Goal: Book appointment/travel/reservation

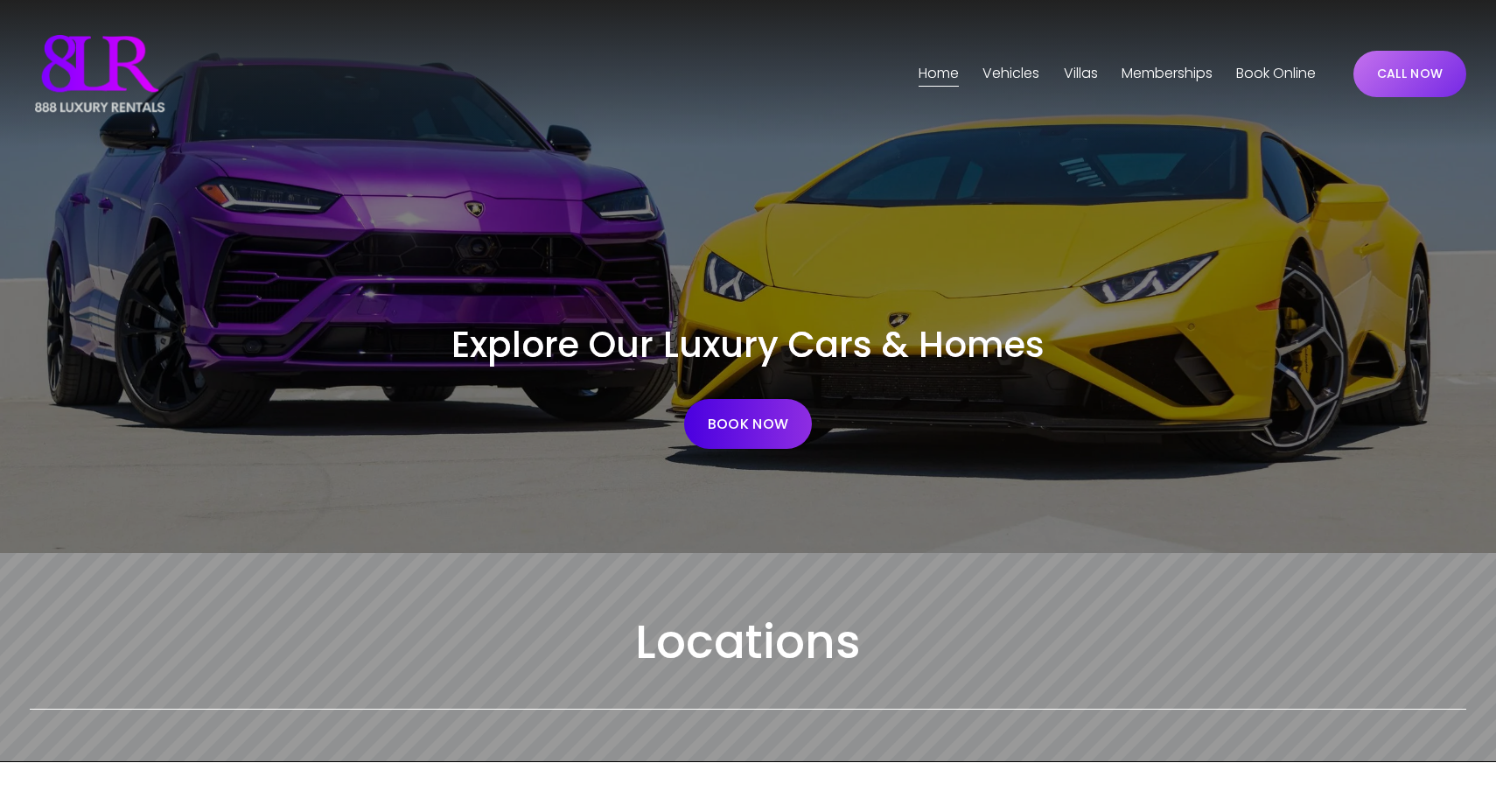
click at [1001, 75] on span "Vehicles" at bounding box center [1010, 74] width 57 height 26
click at [0, 0] on span "[GEOGRAPHIC_DATA]" at bounding box center [0, 0] width 0 height 0
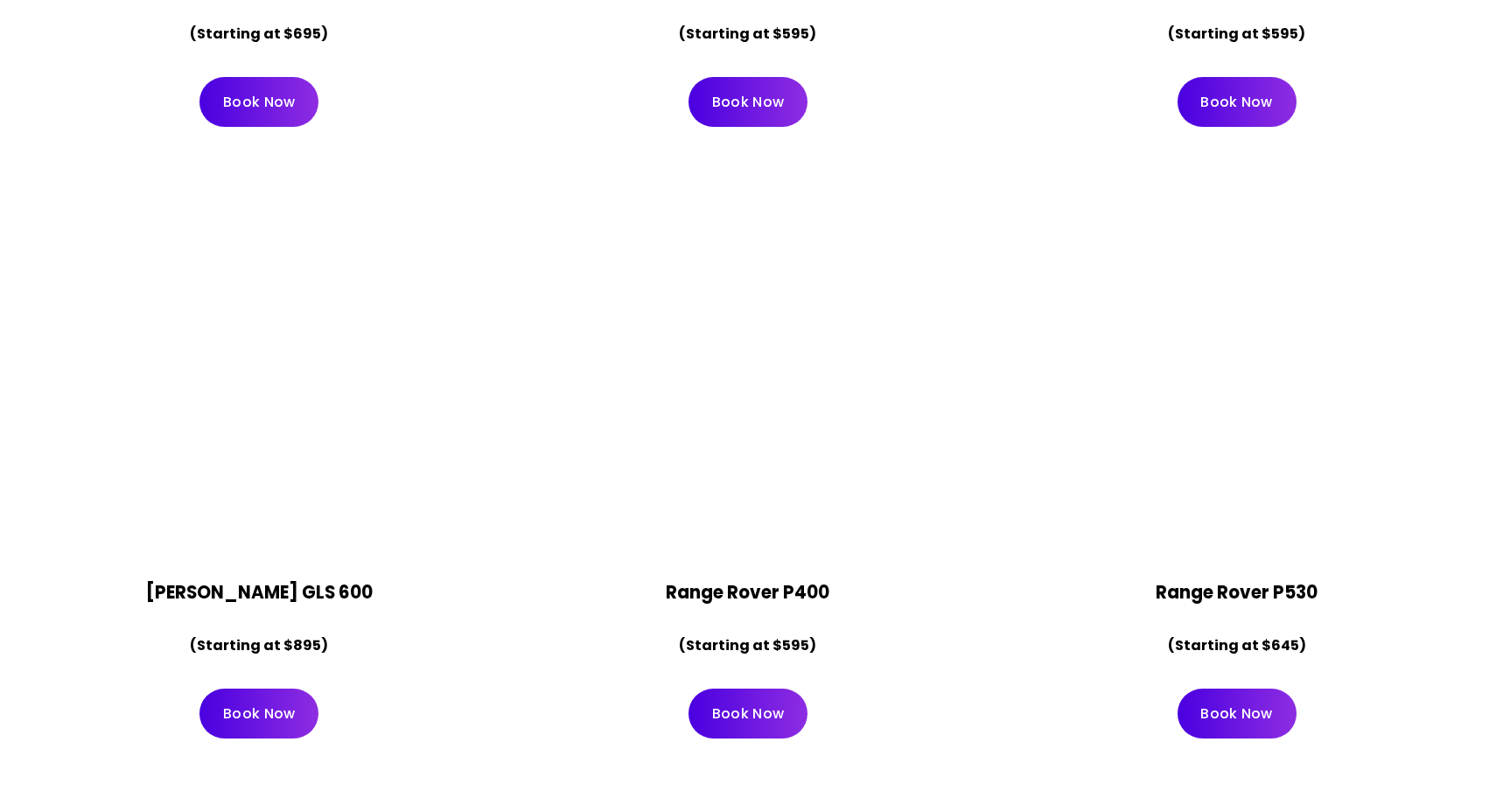
scroll to position [5702, 0]
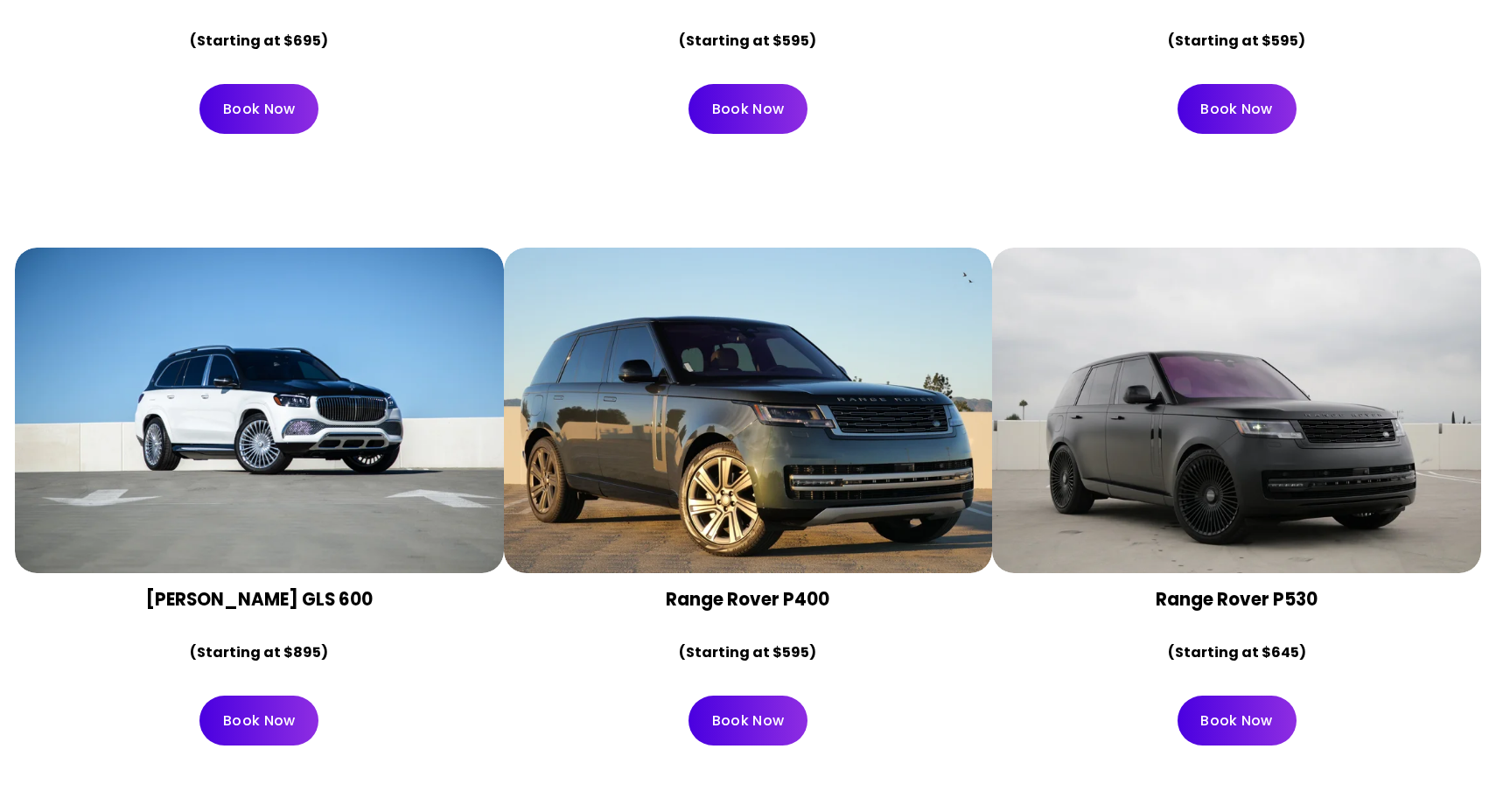
click at [1203, 696] on link "Book Now" at bounding box center [1237, 721] width 119 height 50
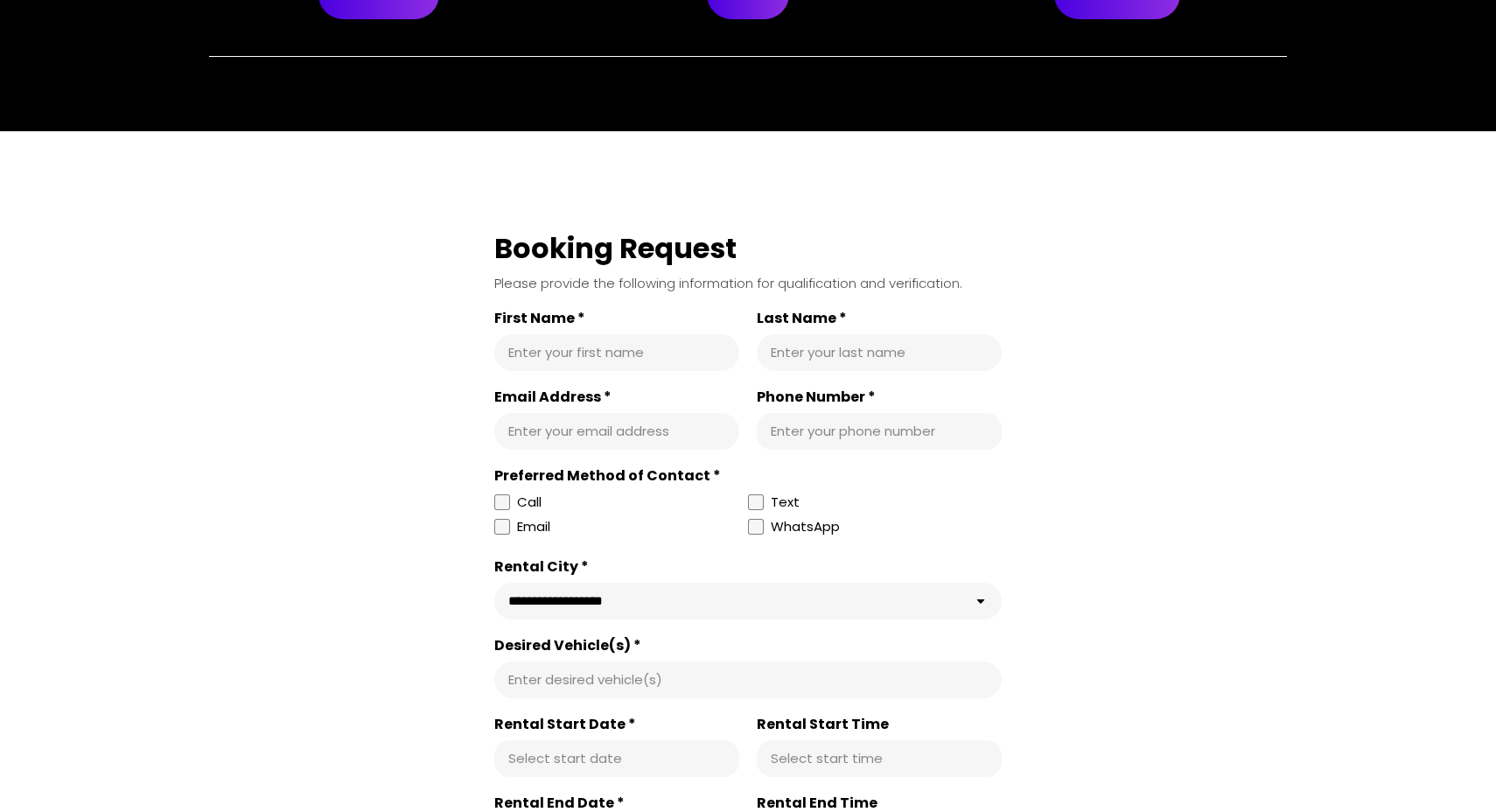
scroll to position [346, 0]
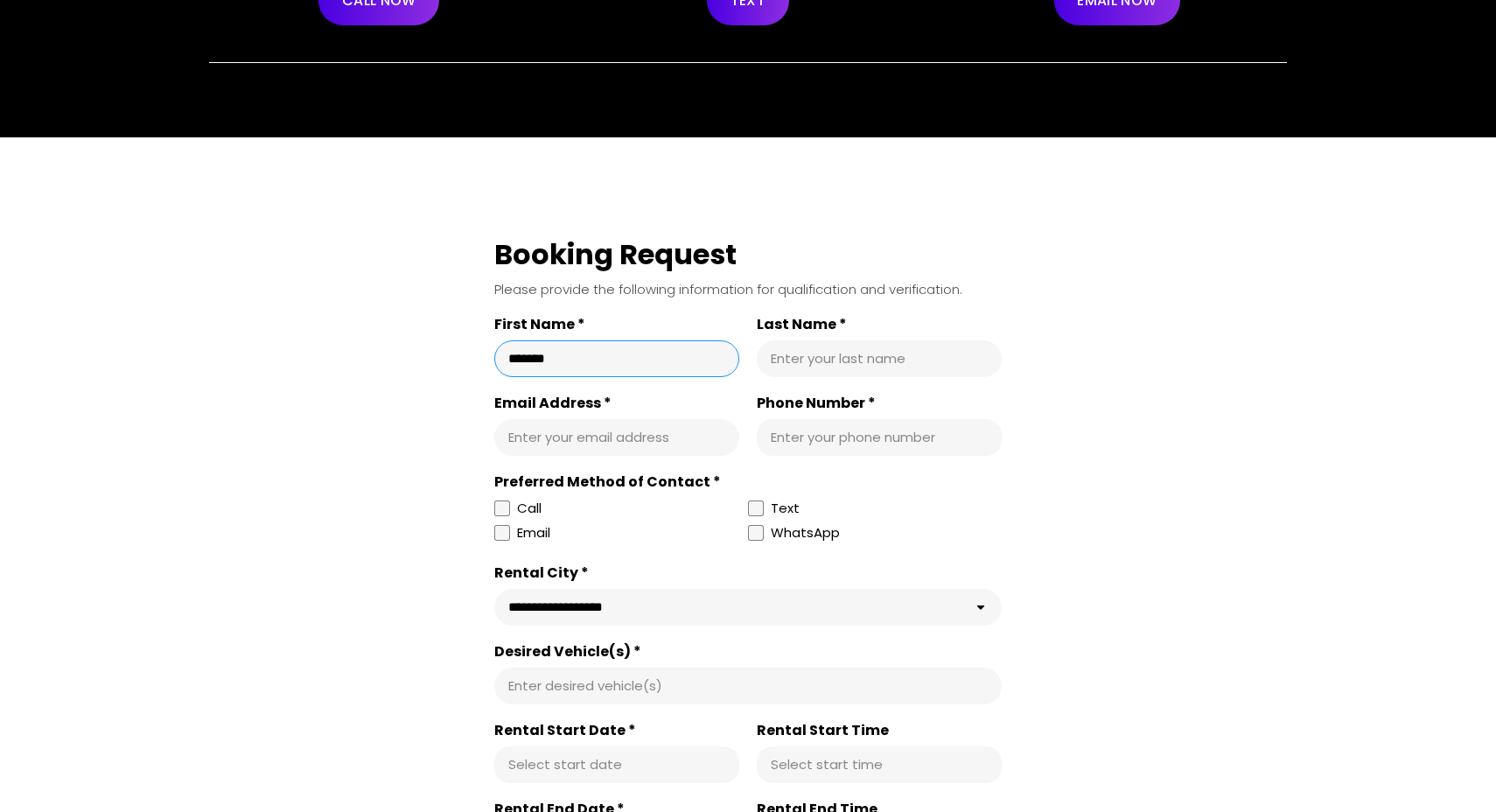
type input "******"
type input "*****"
type input "**********"
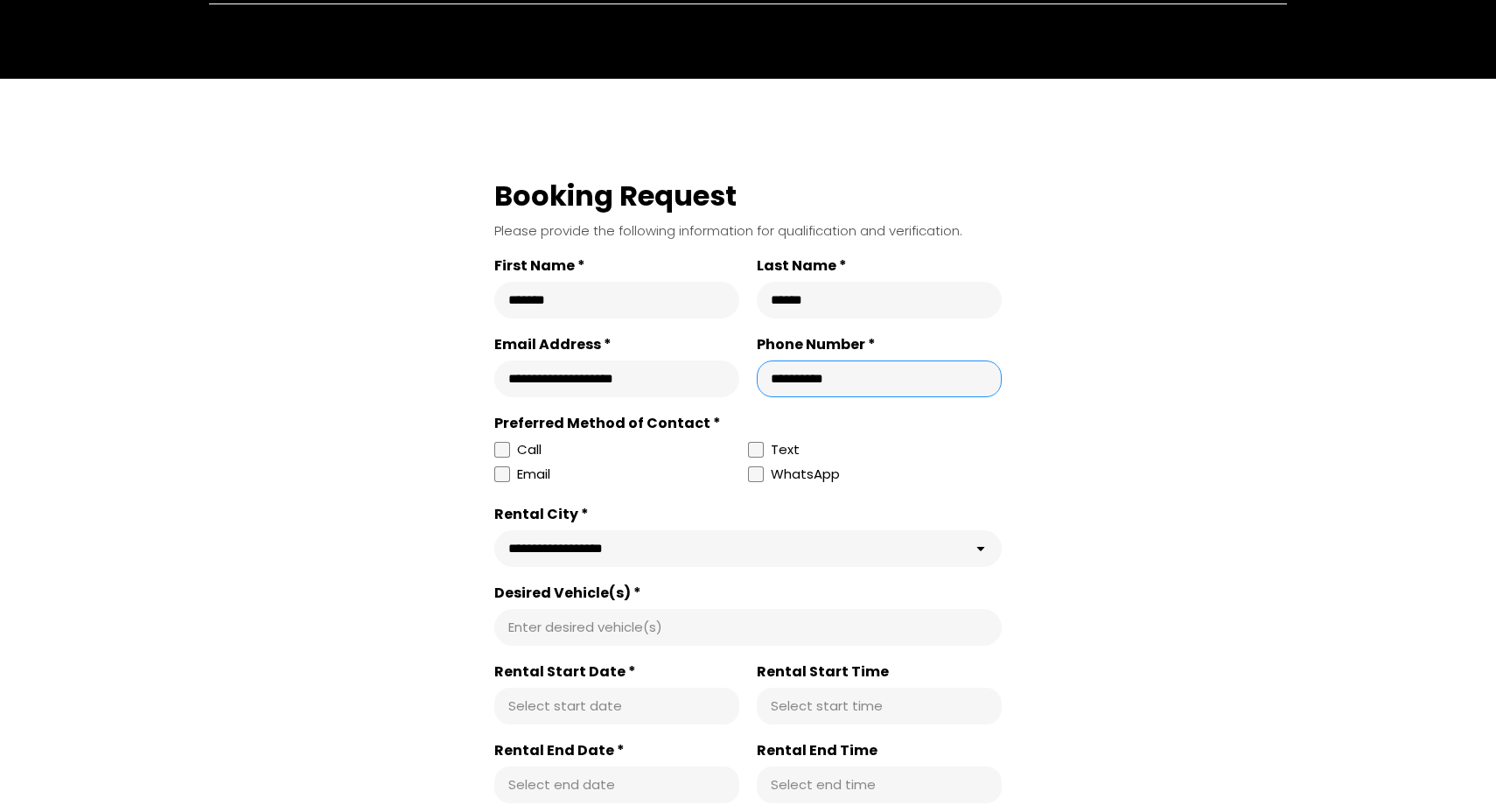
scroll to position [443, 0]
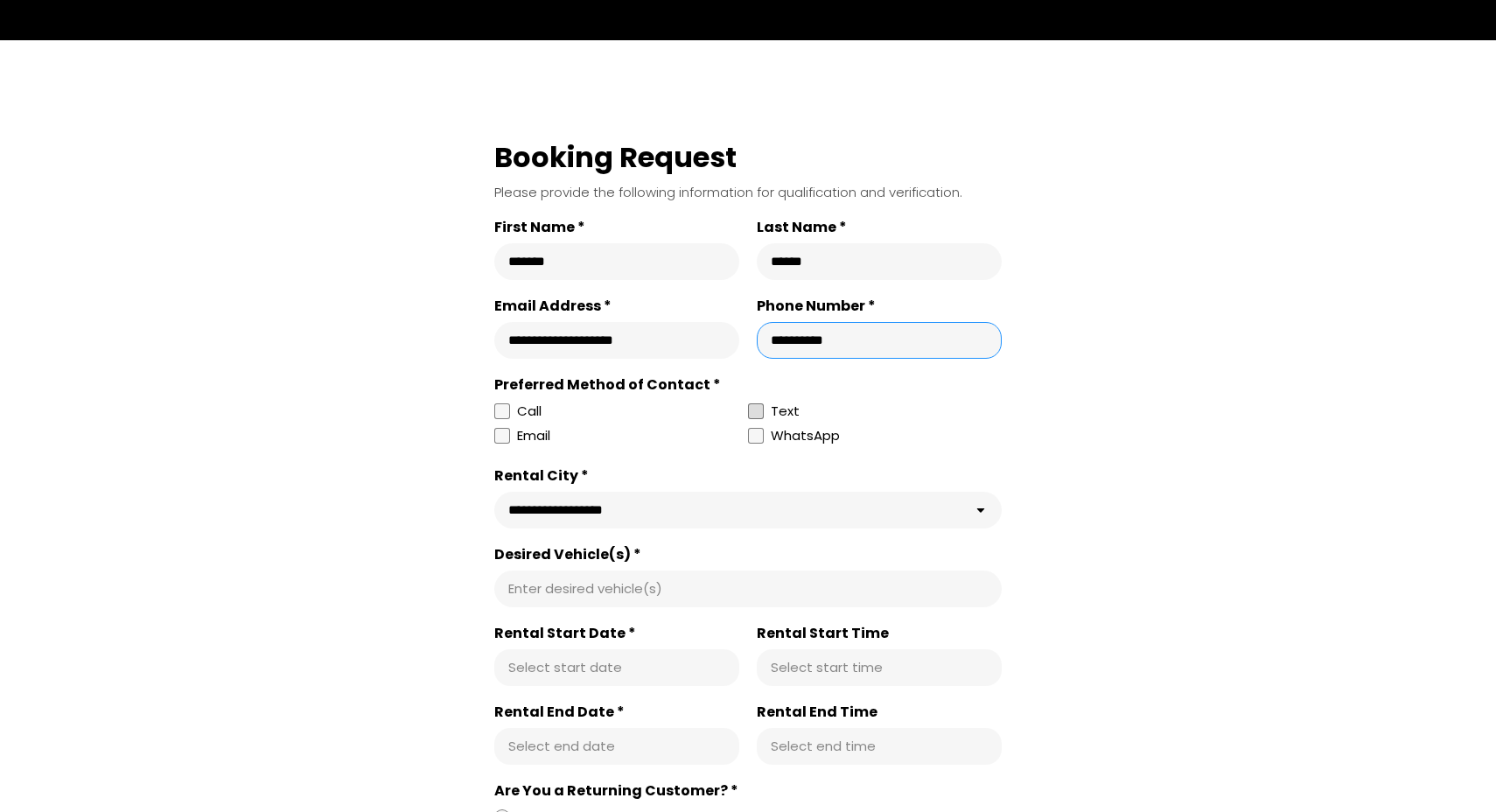
type input "**********"
click at [756, 419] on div at bounding box center [755, 411] width 16 height 16
click at [500, 416] on div at bounding box center [502, 411] width 16 height 16
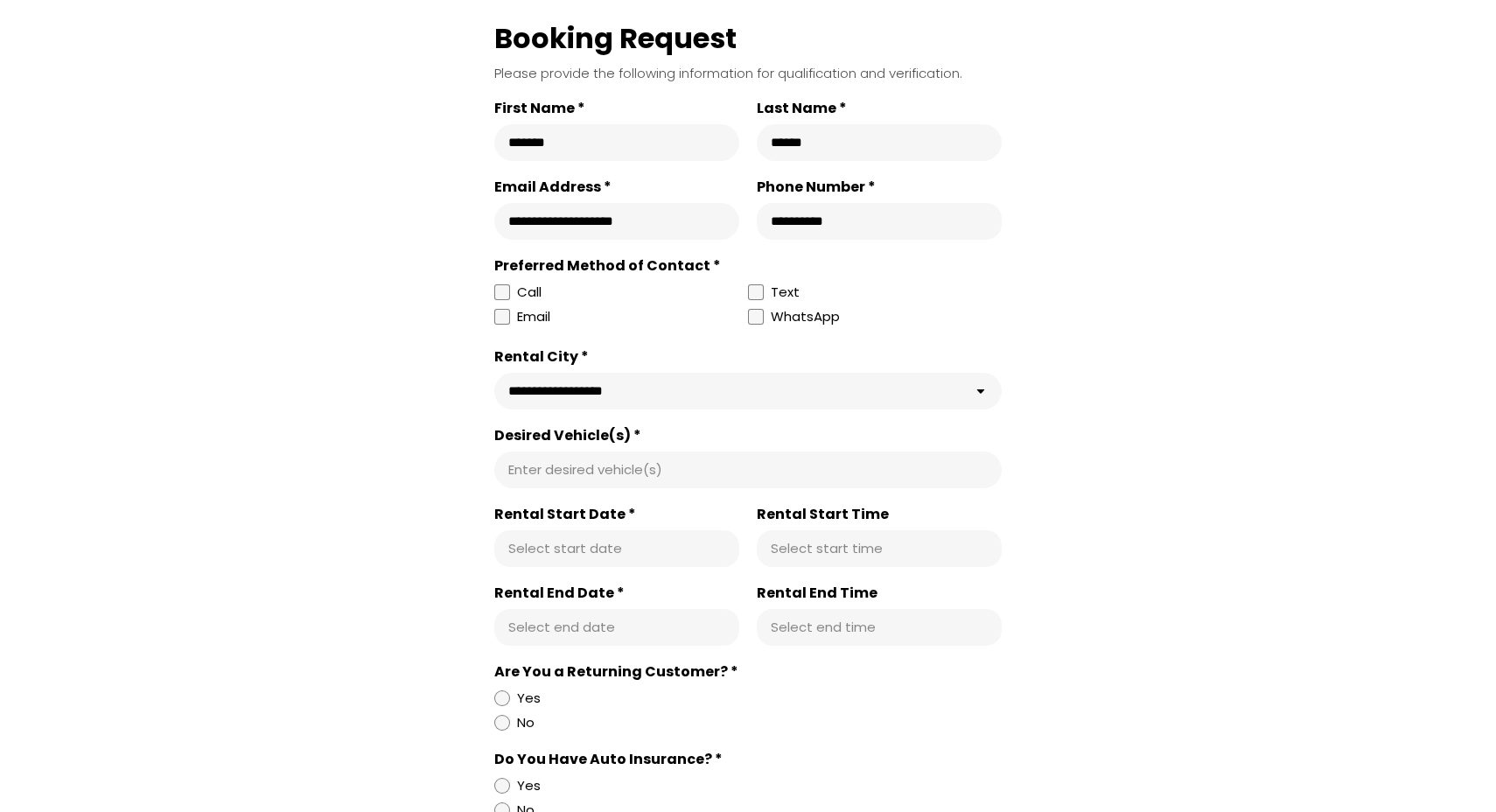
scroll to position [610, 0]
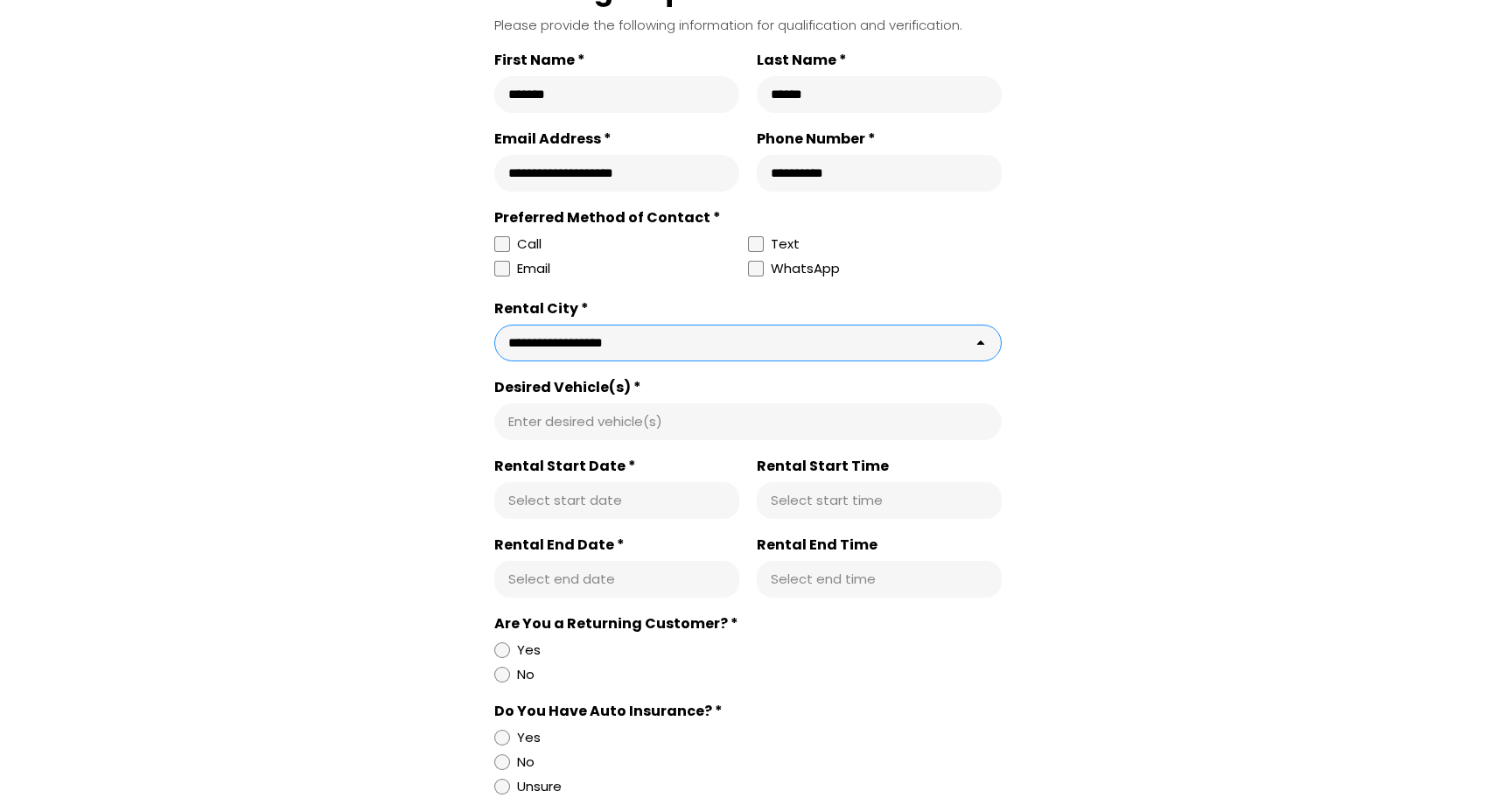
select select "**********"
click at [653, 429] on input "Desired Vehicle(s) *" at bounding box center [748, 422] width 479 height 17
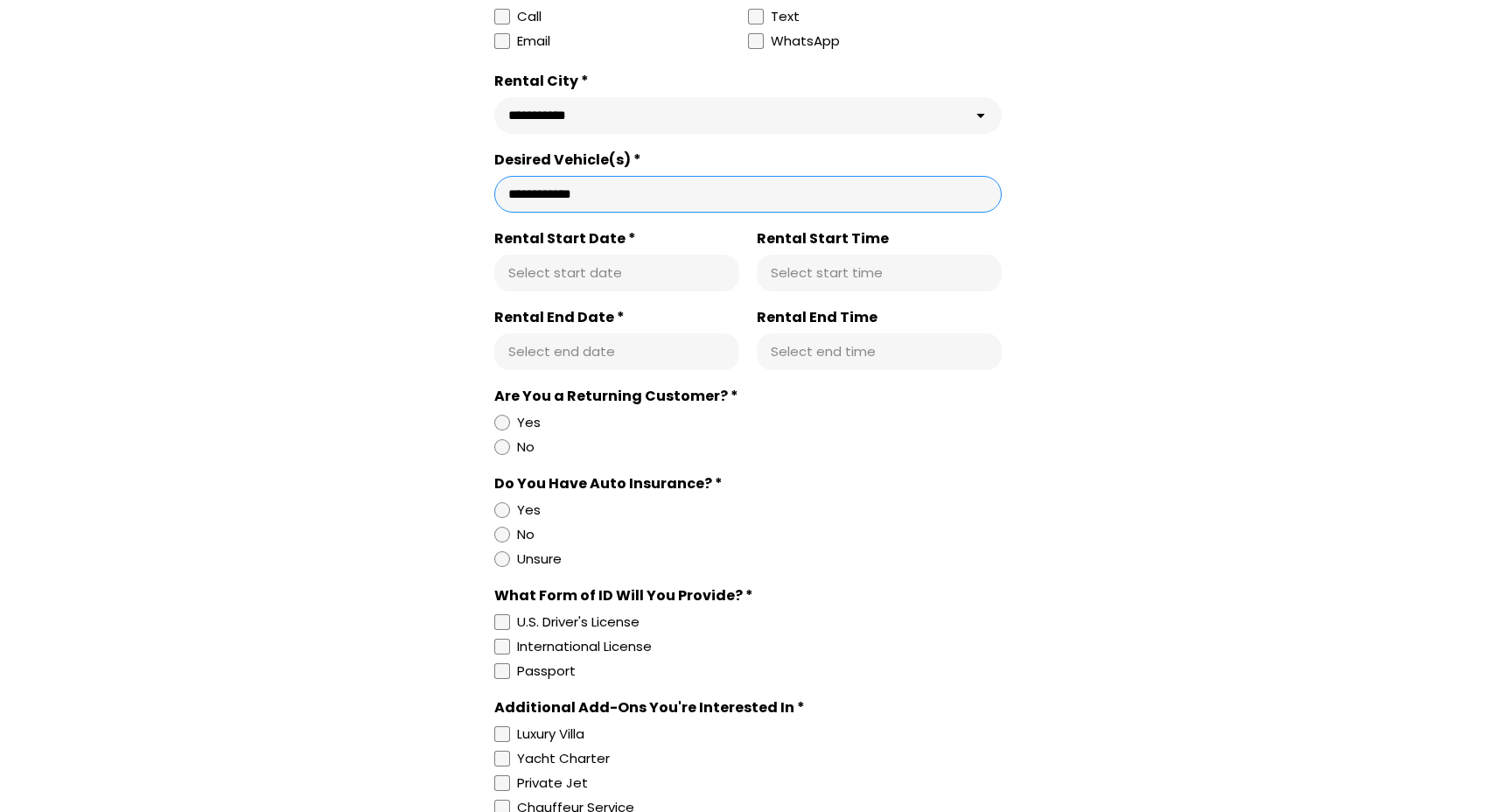
scroll to position [867, 0]
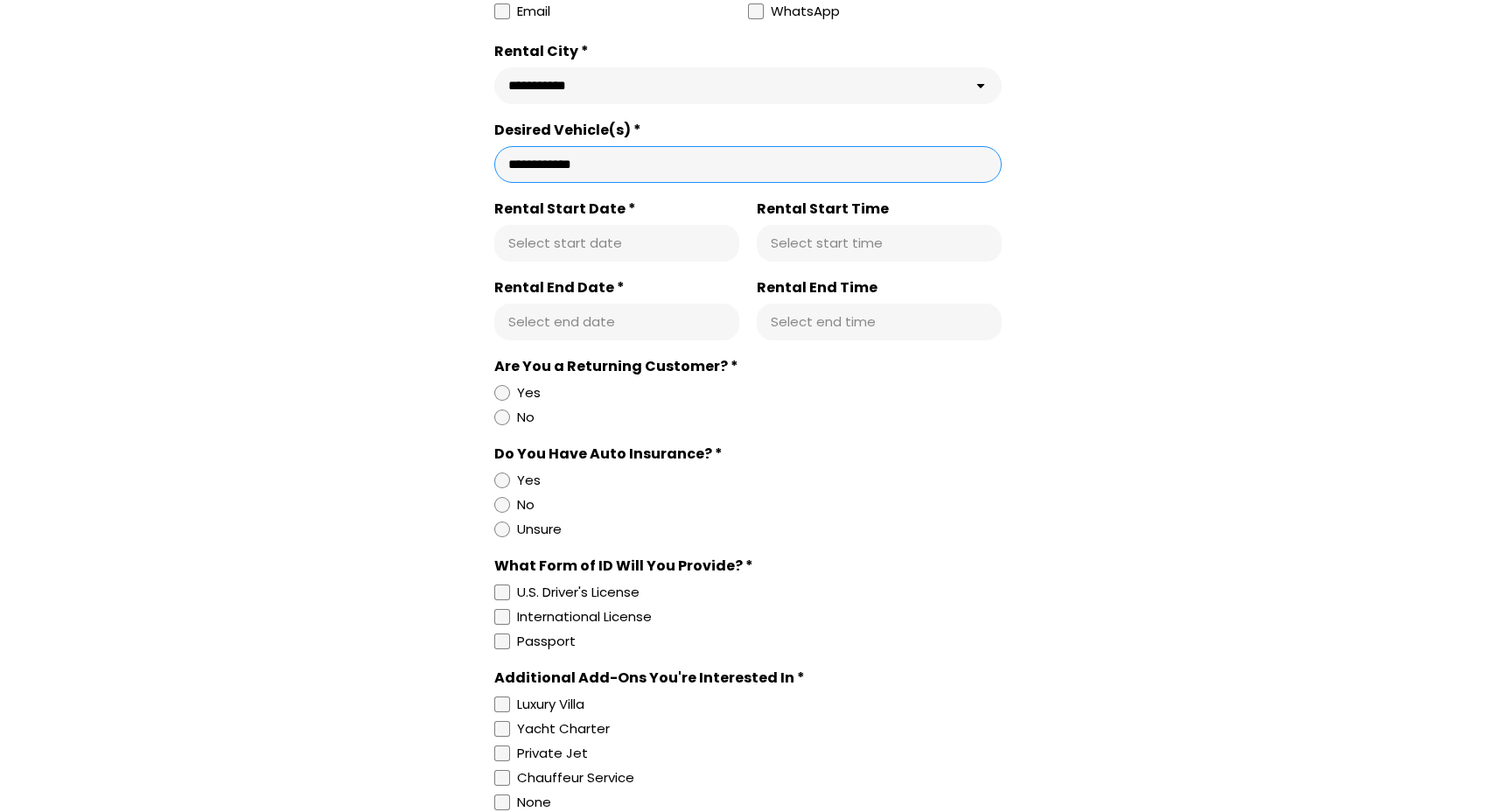
type input "**********"
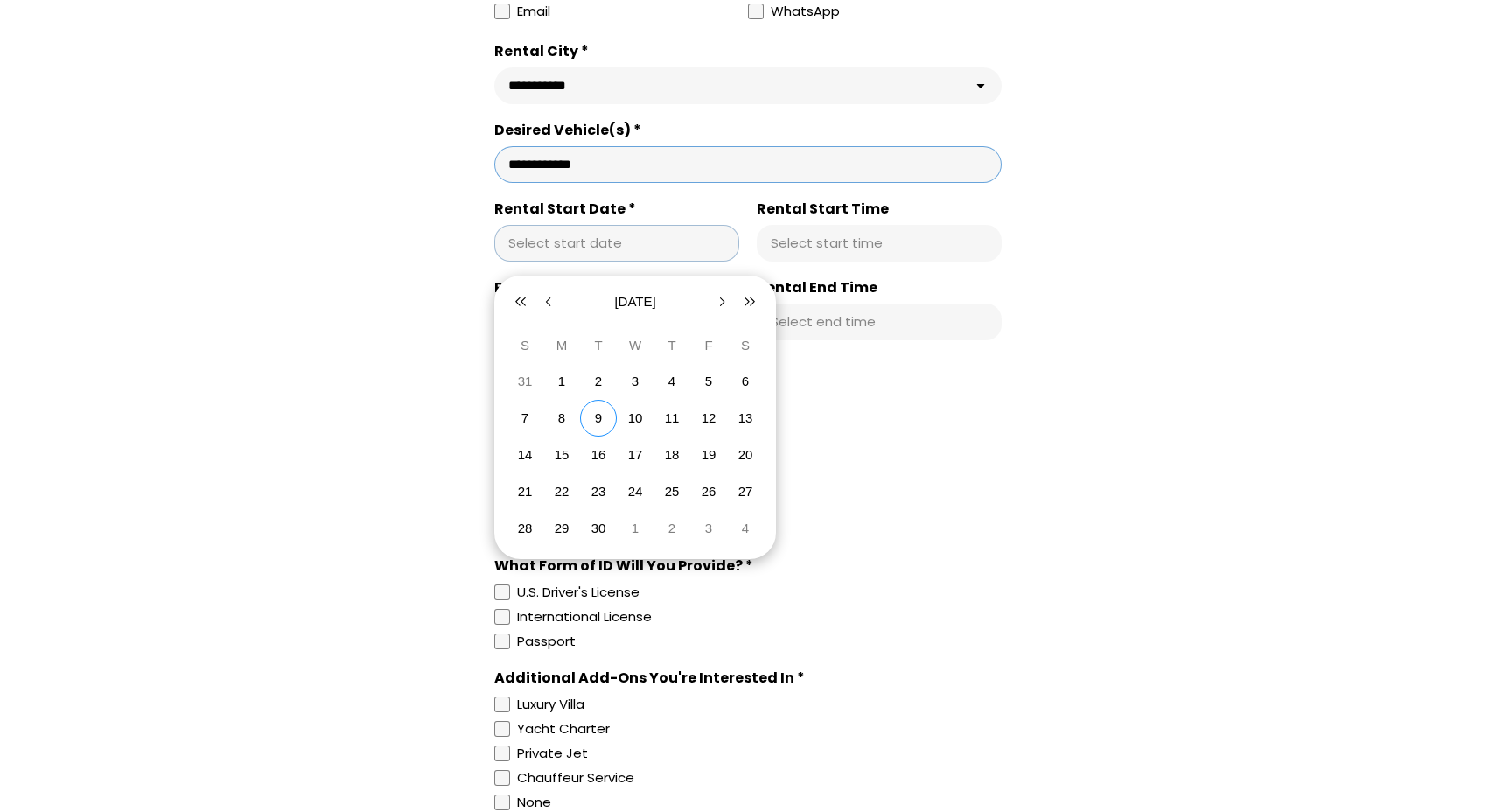
click at [604, 260] on div "Select start date" at bounding box center [617, 243] width 245 height 37
click at [598, 415] on abbr "9" at bounding box center [599, 418] width 7 height 15
type input "**********"
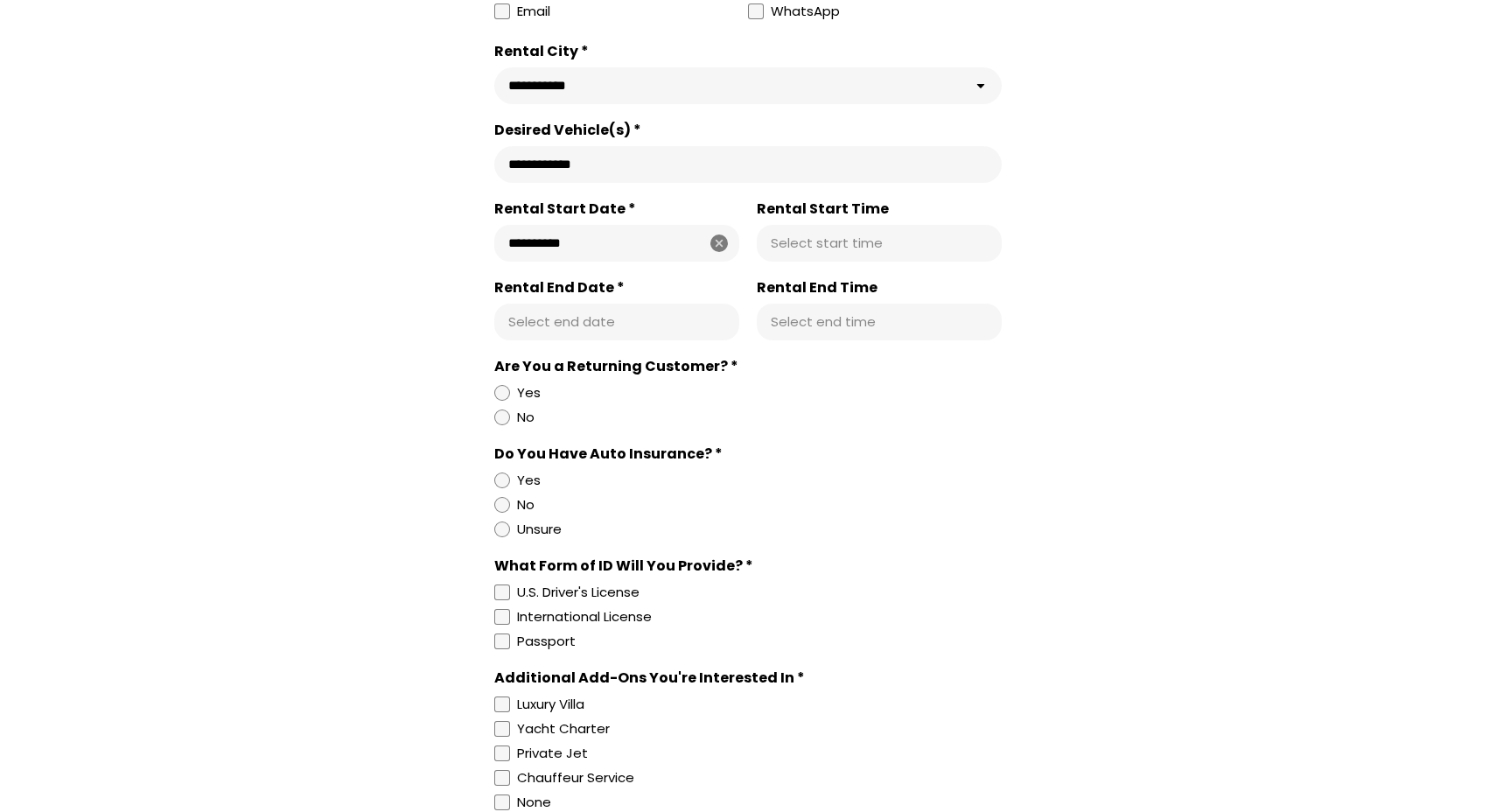
click at [827, 252] on input "Rental Start Time" at bounding box center [879, 242] width 217 height 17
click at [859, 252] on input "Rental Start Time" at bounding box center [879, 242] width 217 height 17
click at [914, 251] on input "Rental Start Time" at bounding box center [879, 242] width 217 height 17
type input "********"
click at [663, 337] on div "Select end date" at bounding box center [617, 322] width 245 height 37
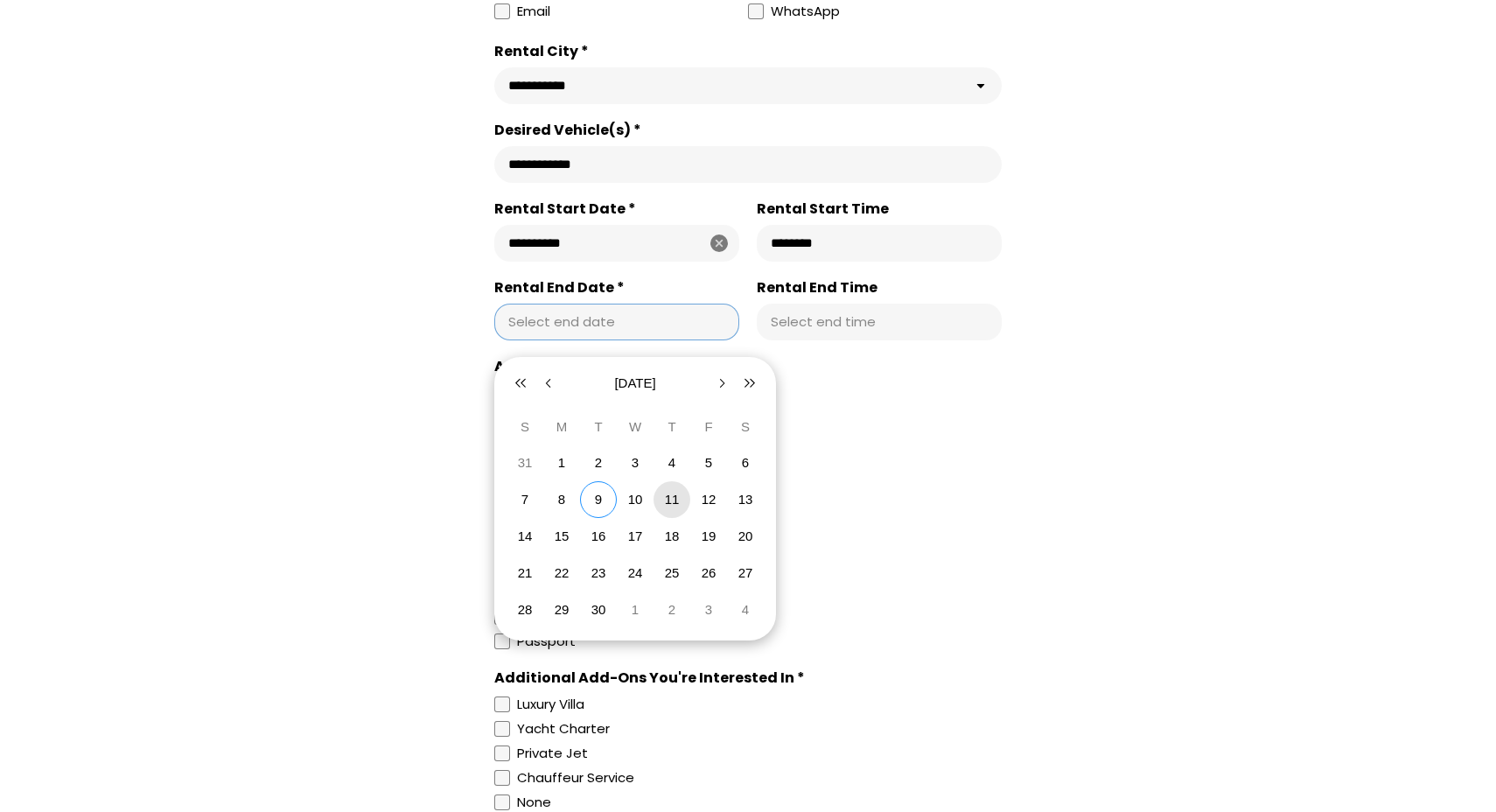
click at [669, 499] on abbr "11" at bounding box center [672, 499] width 15 height 15
type input "**********"
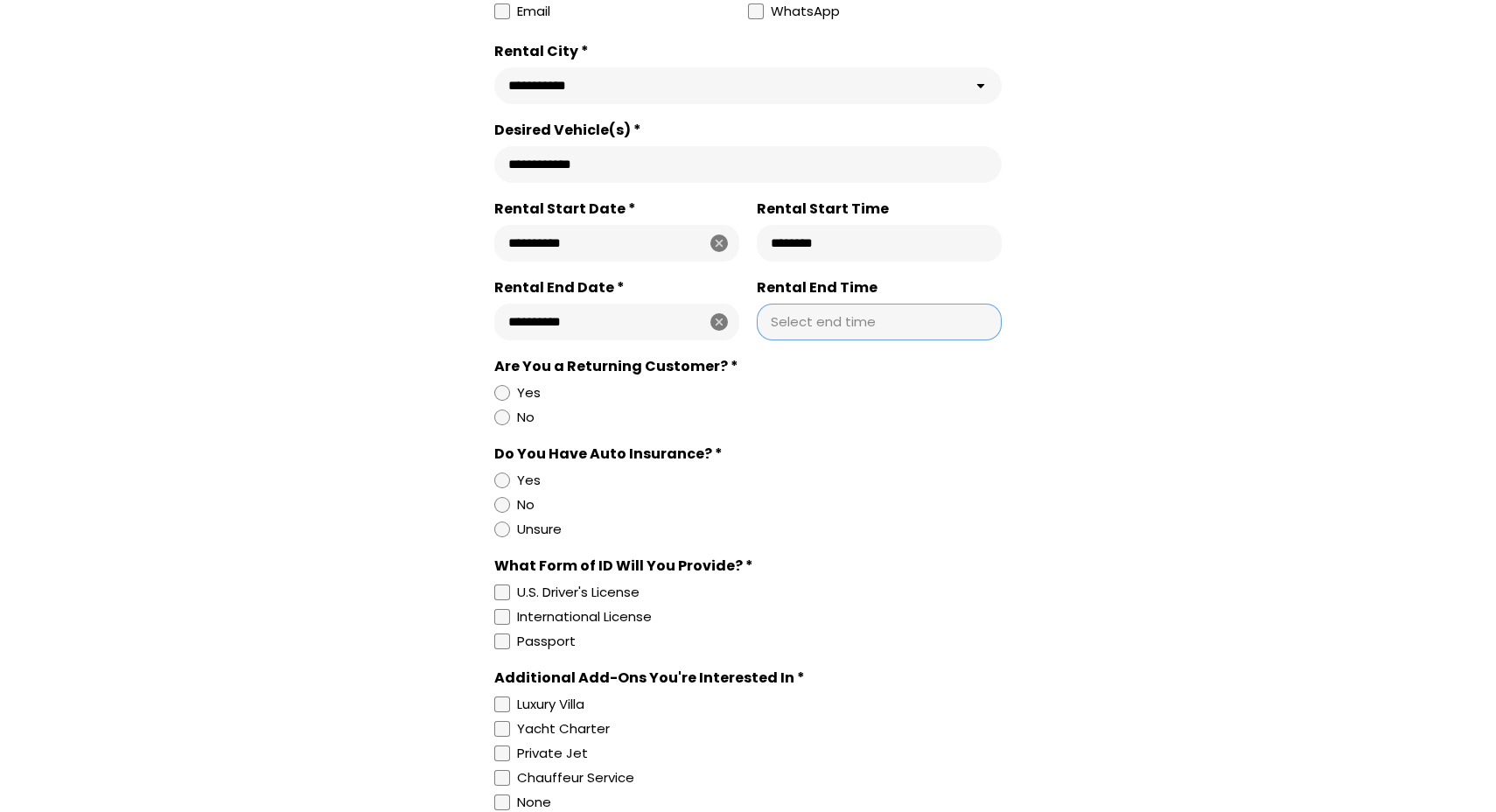
click at [798, 331] on input "Rental End Time" at bounding box center [879, 322] width 217 height 17
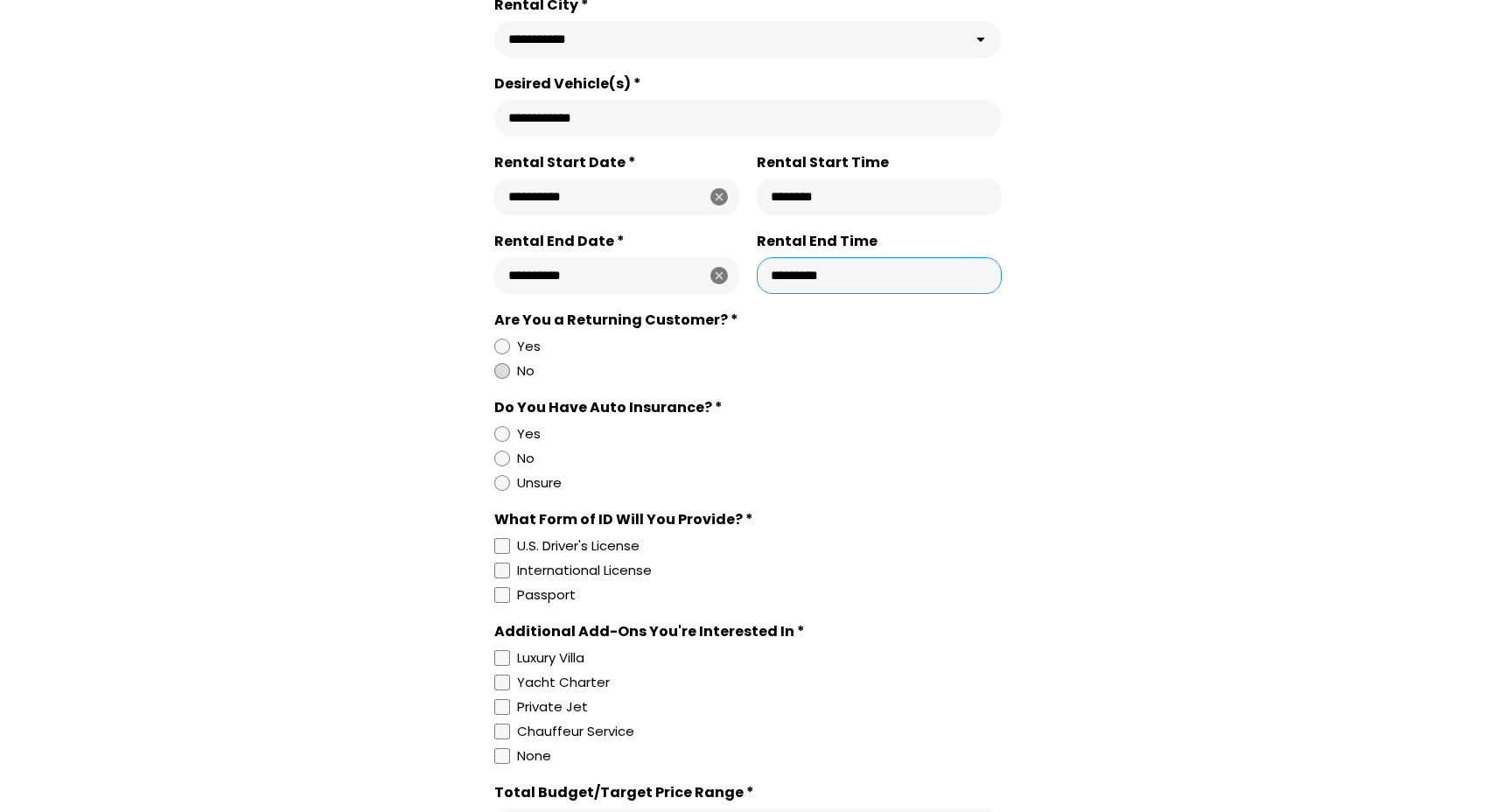
scroll to position [969, 0]
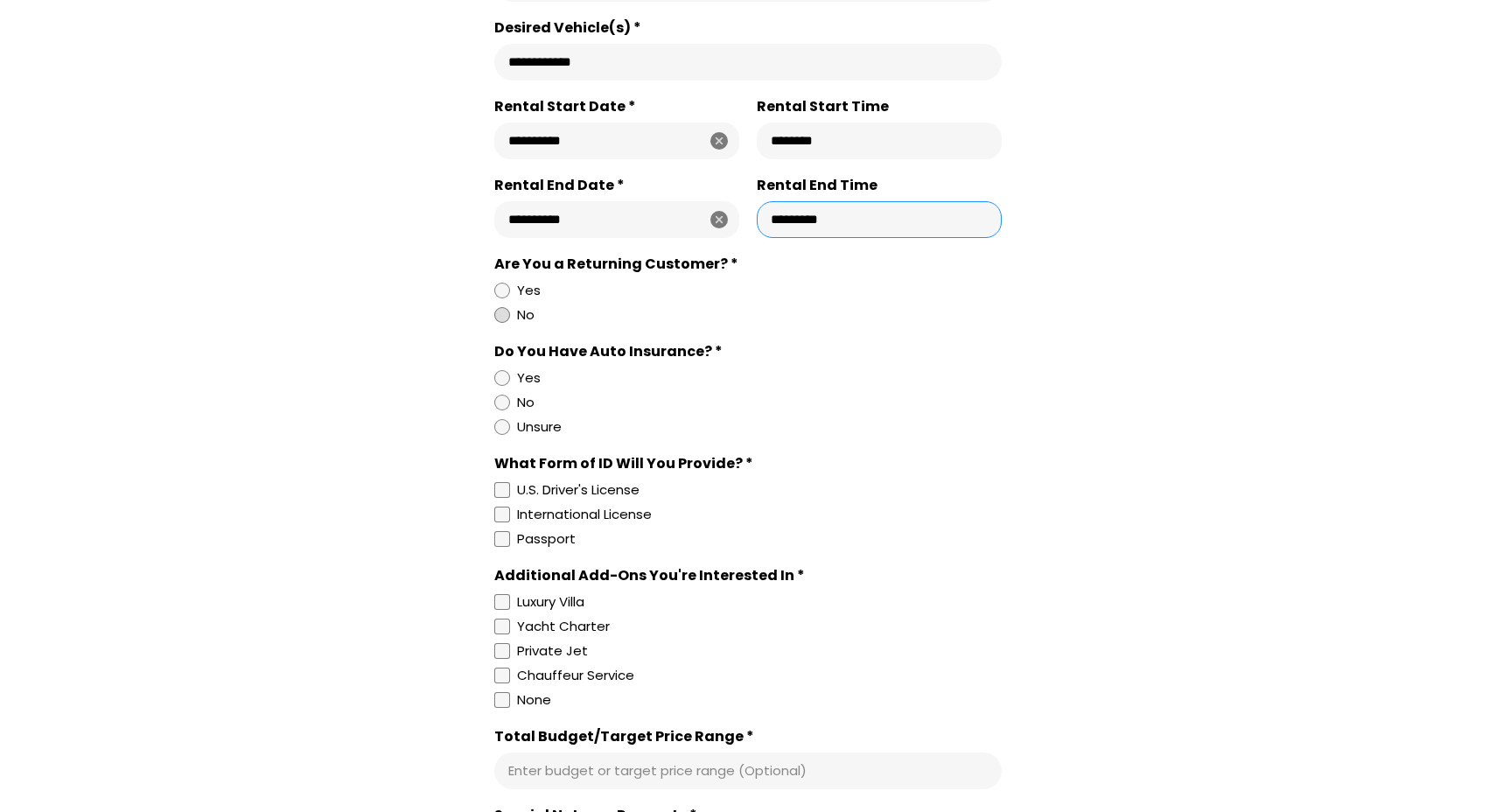
type input "********"
click at [499, 323] on div at bounding box center [502, 315] width 16 height 16
click at [501, 386] on div at bounding box center [502, 378] width 16 height 16
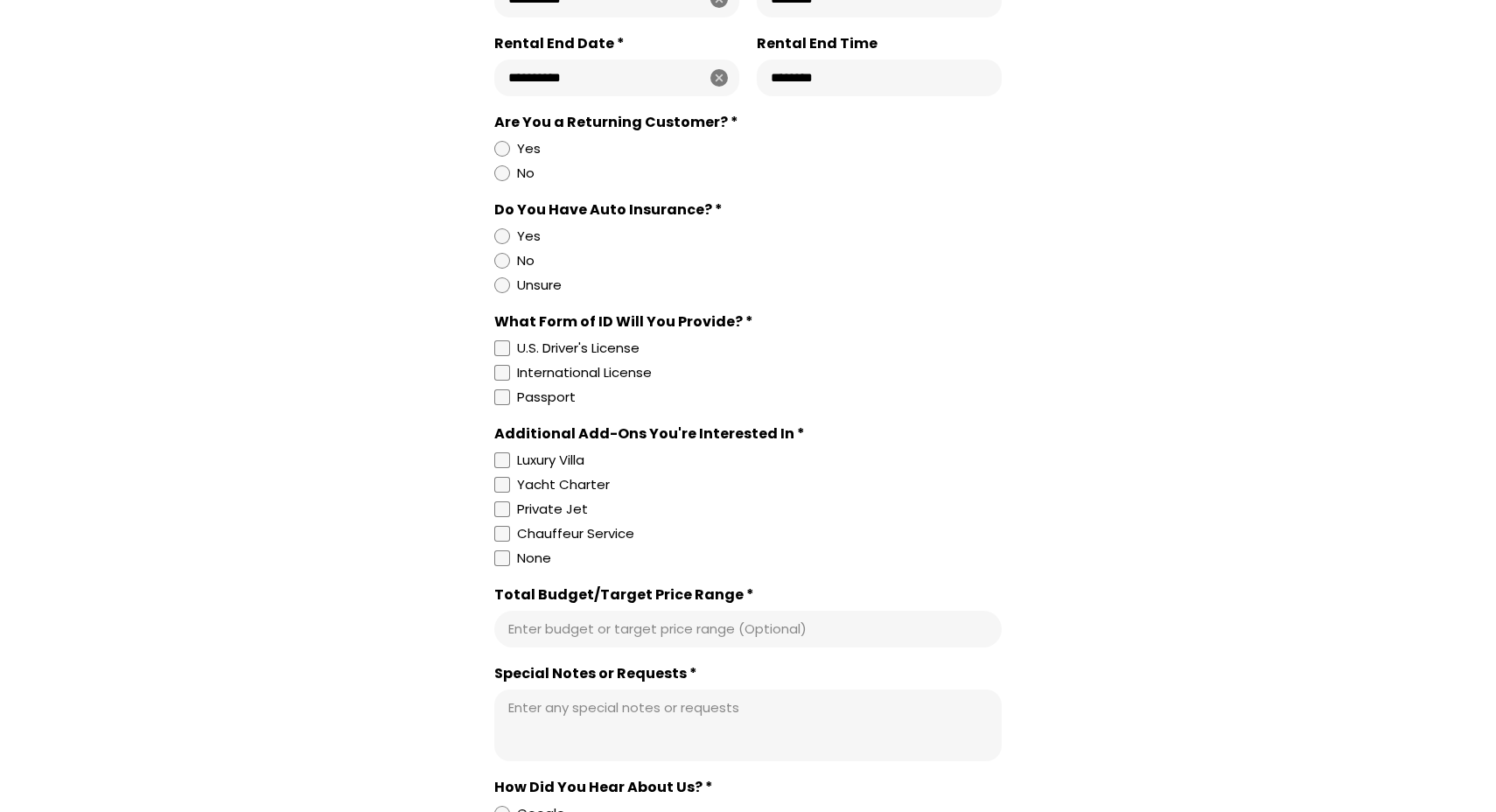
scroll to position [1119, 0]
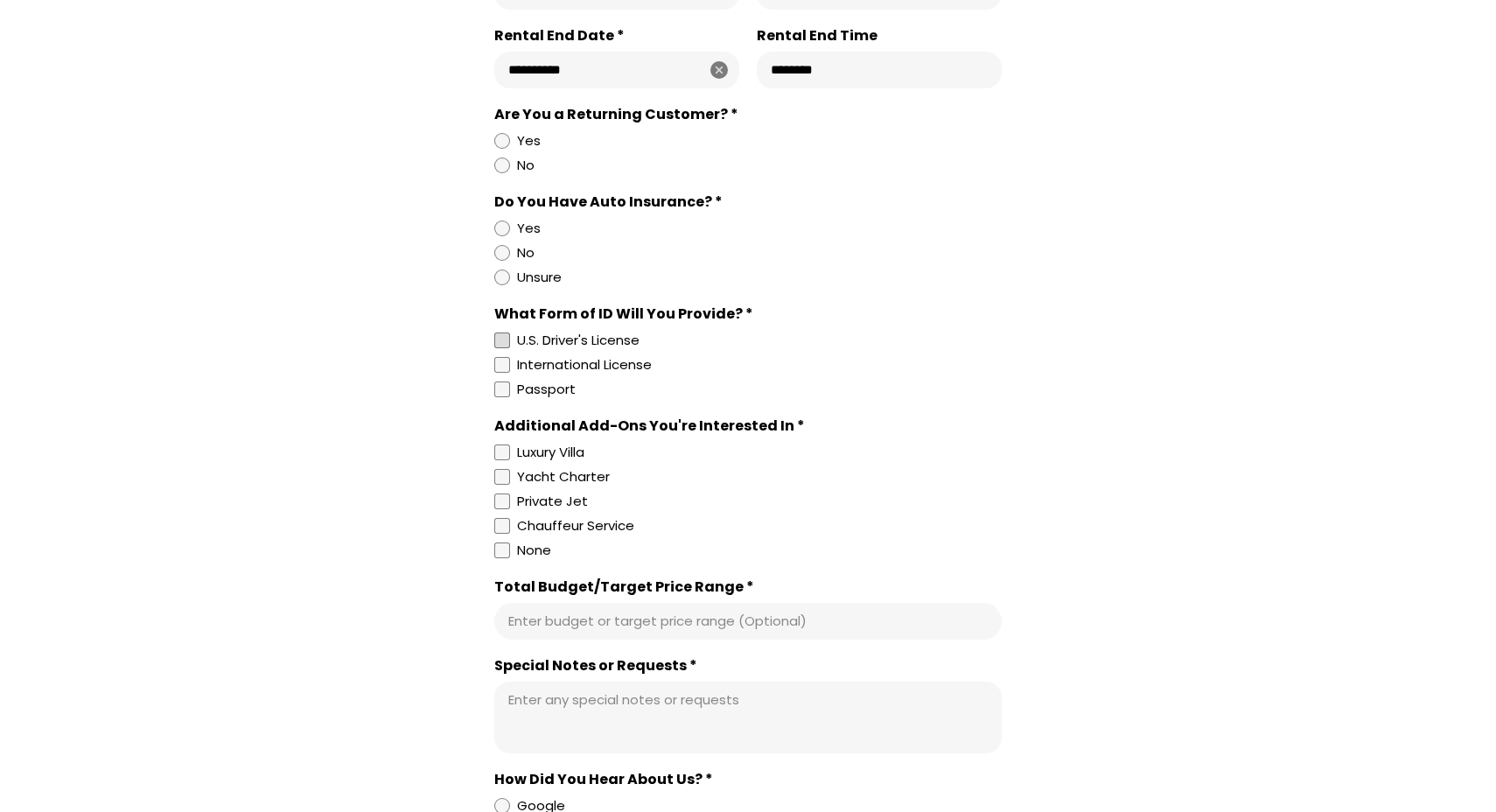
click at [503, 348] on div at bounding box center [502, 340] width 16 height 16
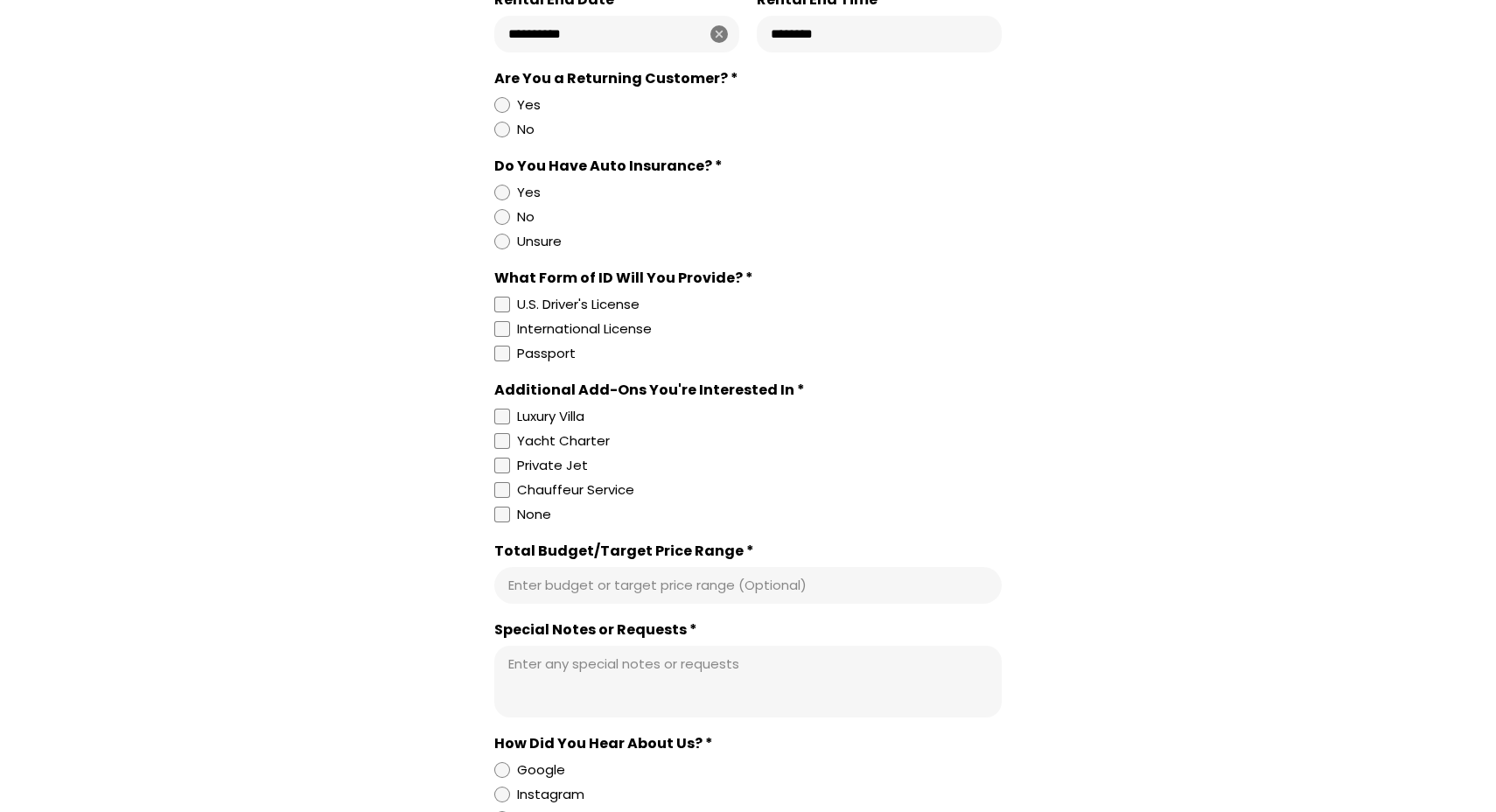
scroll to position [1179, 0]
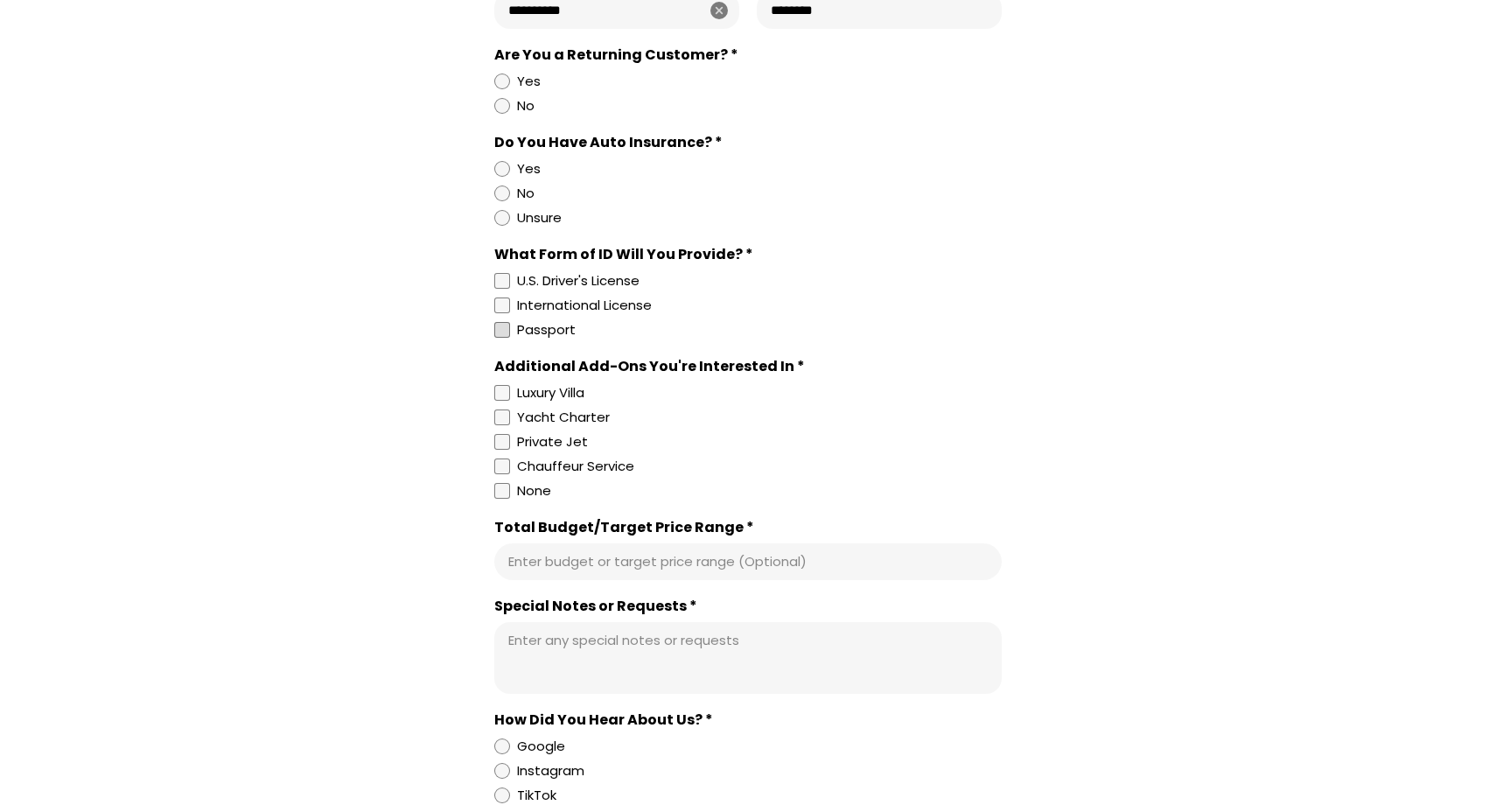
click at [508, 337] on div at bounding box center [502, 329] width 16 height 16
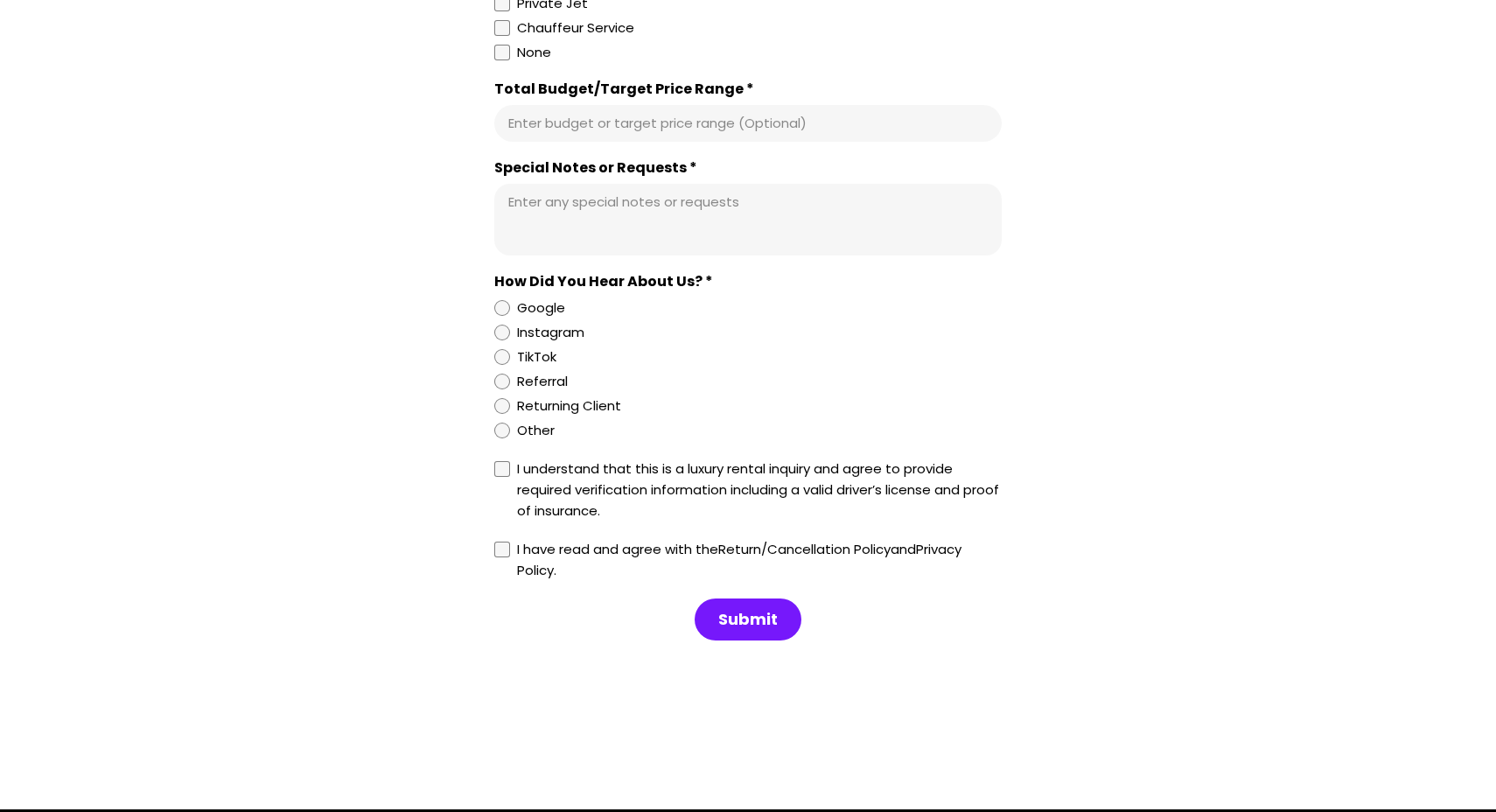
scroll to position [1625, 0]
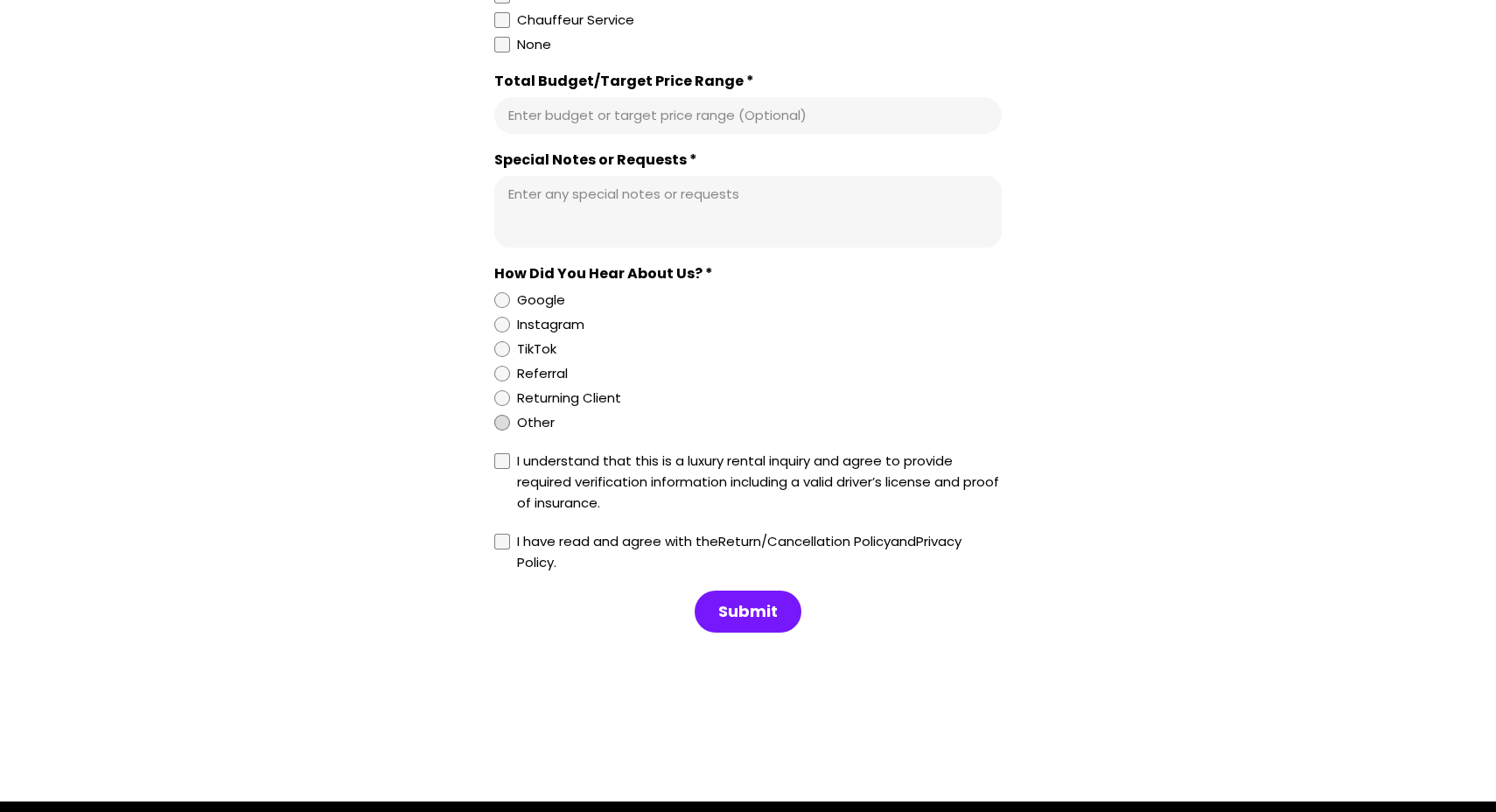
click at [501, 431] on div at bounding box center [502, 422] width 16 height 16
click at [504, 469] on div at bounding box center [502, 461] width 16 height 16
click at [504, 550] on div at bounding box center [502, 541] width 16 height 16
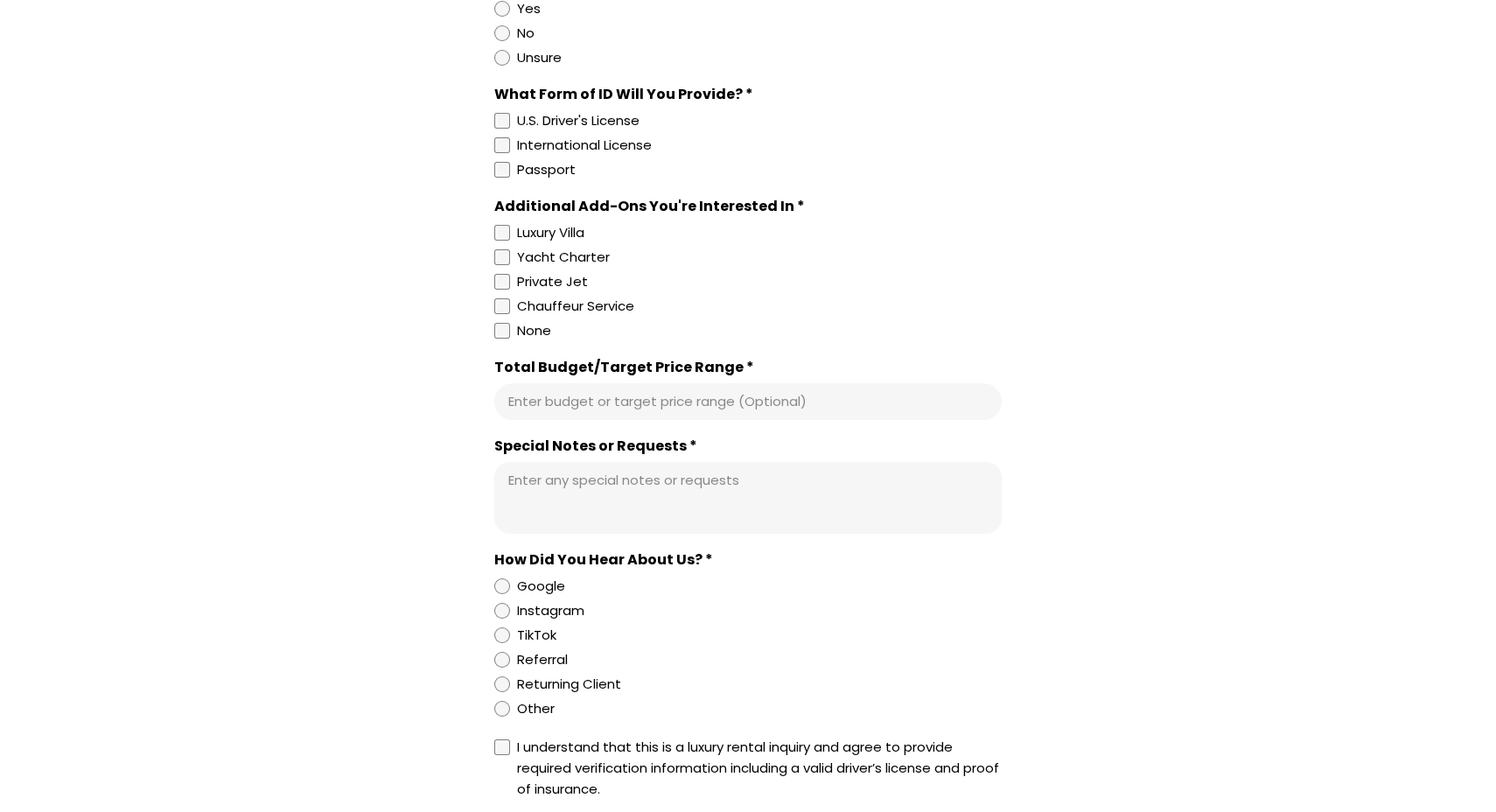
scroll to position [1469, 0]
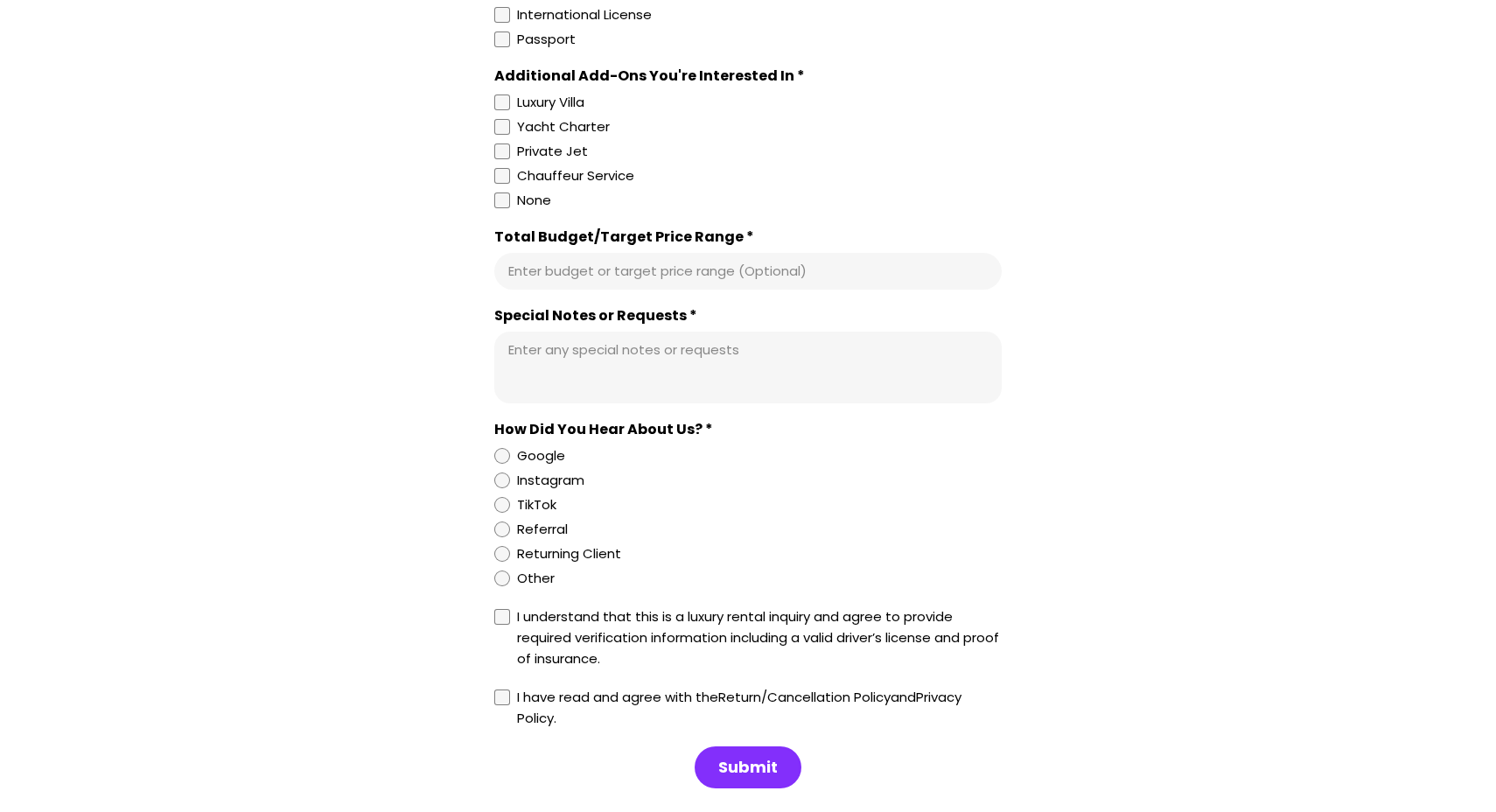
click at [755, 778] on span "Submit" at bounding box center [748, 767] width 59 height 21
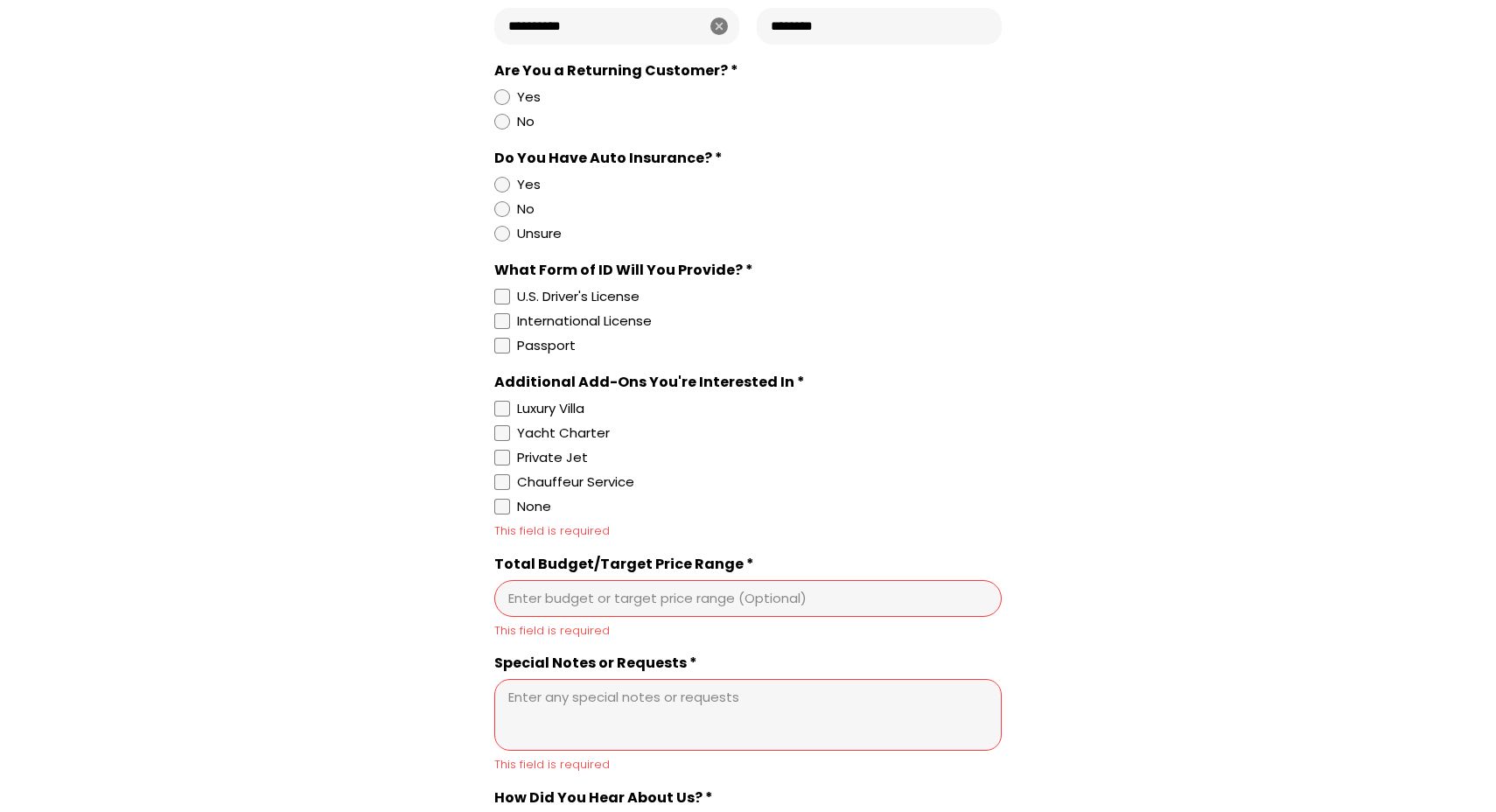
scroll to position [1162, 0]
click at [614, 608] on input "Total Budget/Target Price Range *" at bounding box center [748, 599] width 479 height 17
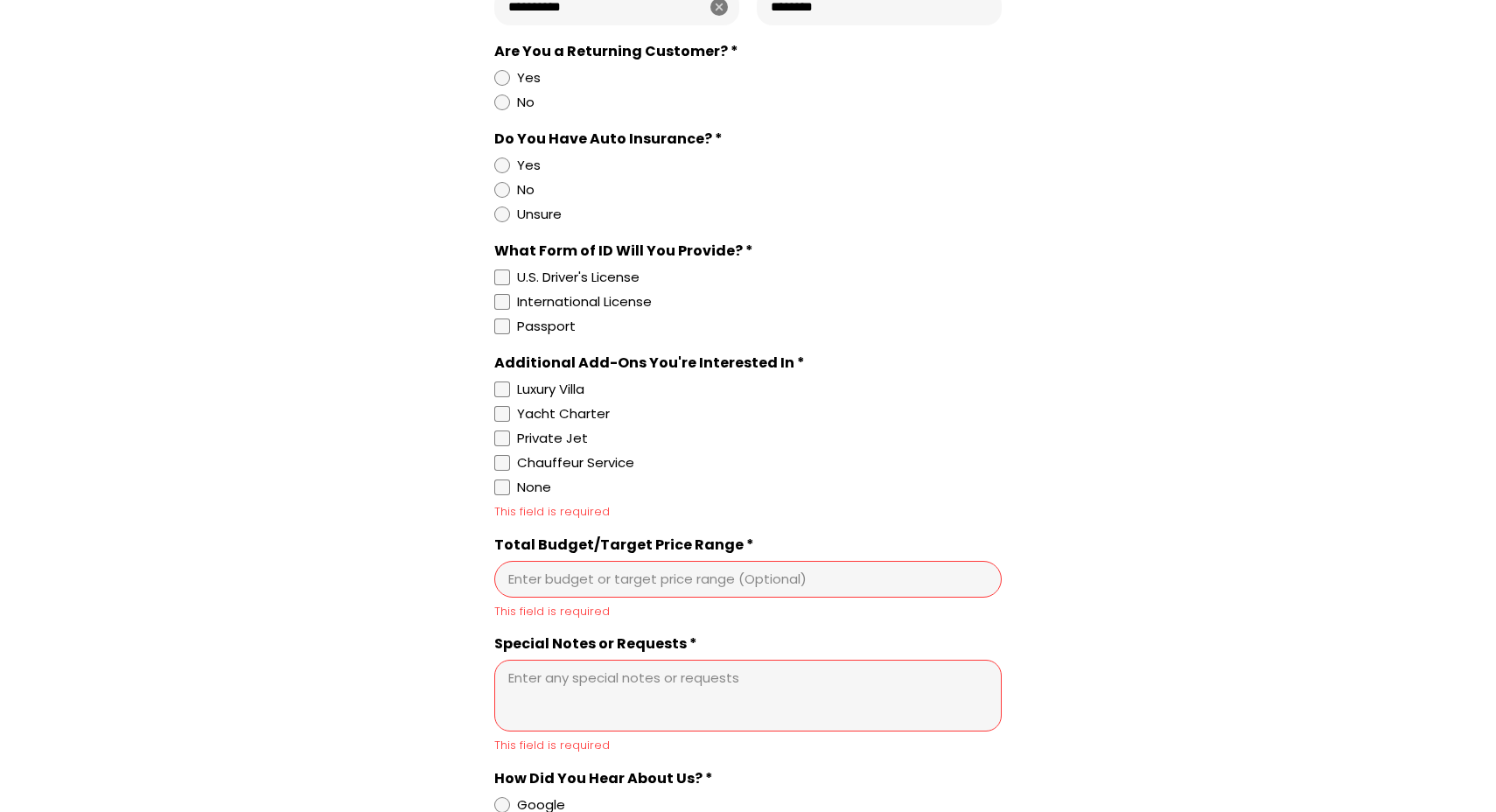
scroll to position [1200, 0]
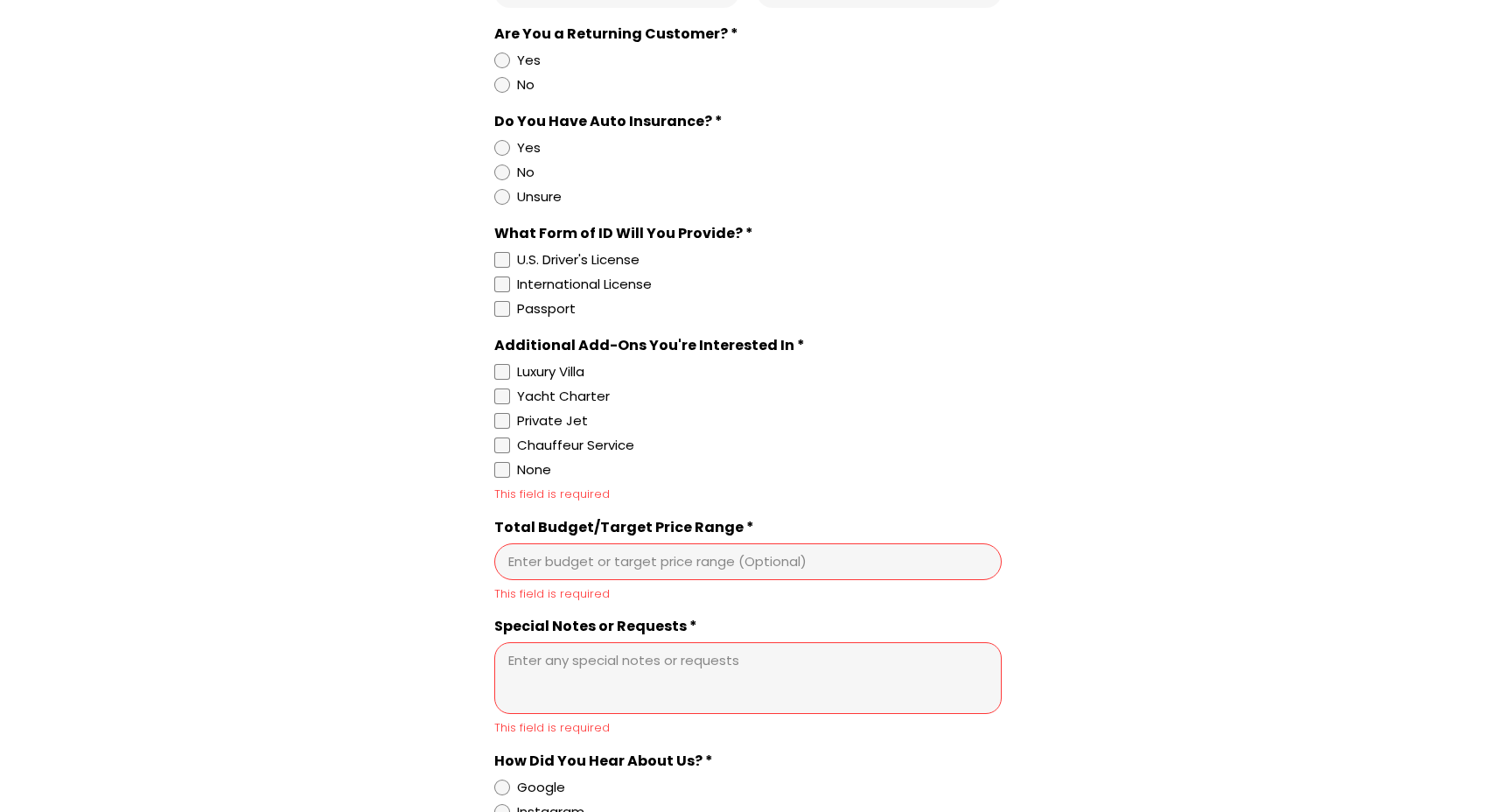
click at [556, 669] on textarea "Special Notes or Requests *" at bounding box center [748, 678] width 479 height 52
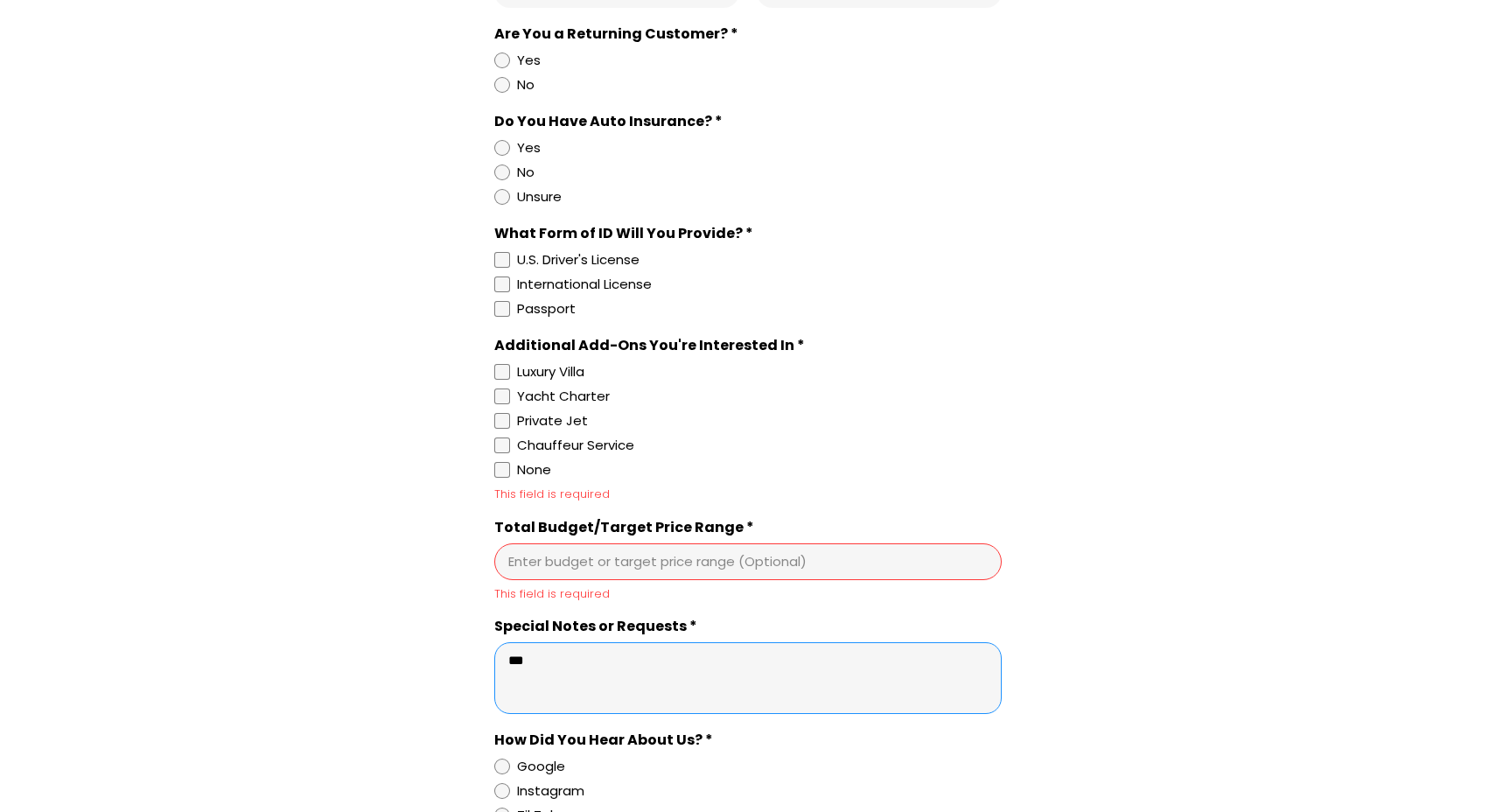
type textarea "***"
click at [527, 571] on input "Total Budget/Target Price Range *" at bounding box center [748, 561] width 479 height 17
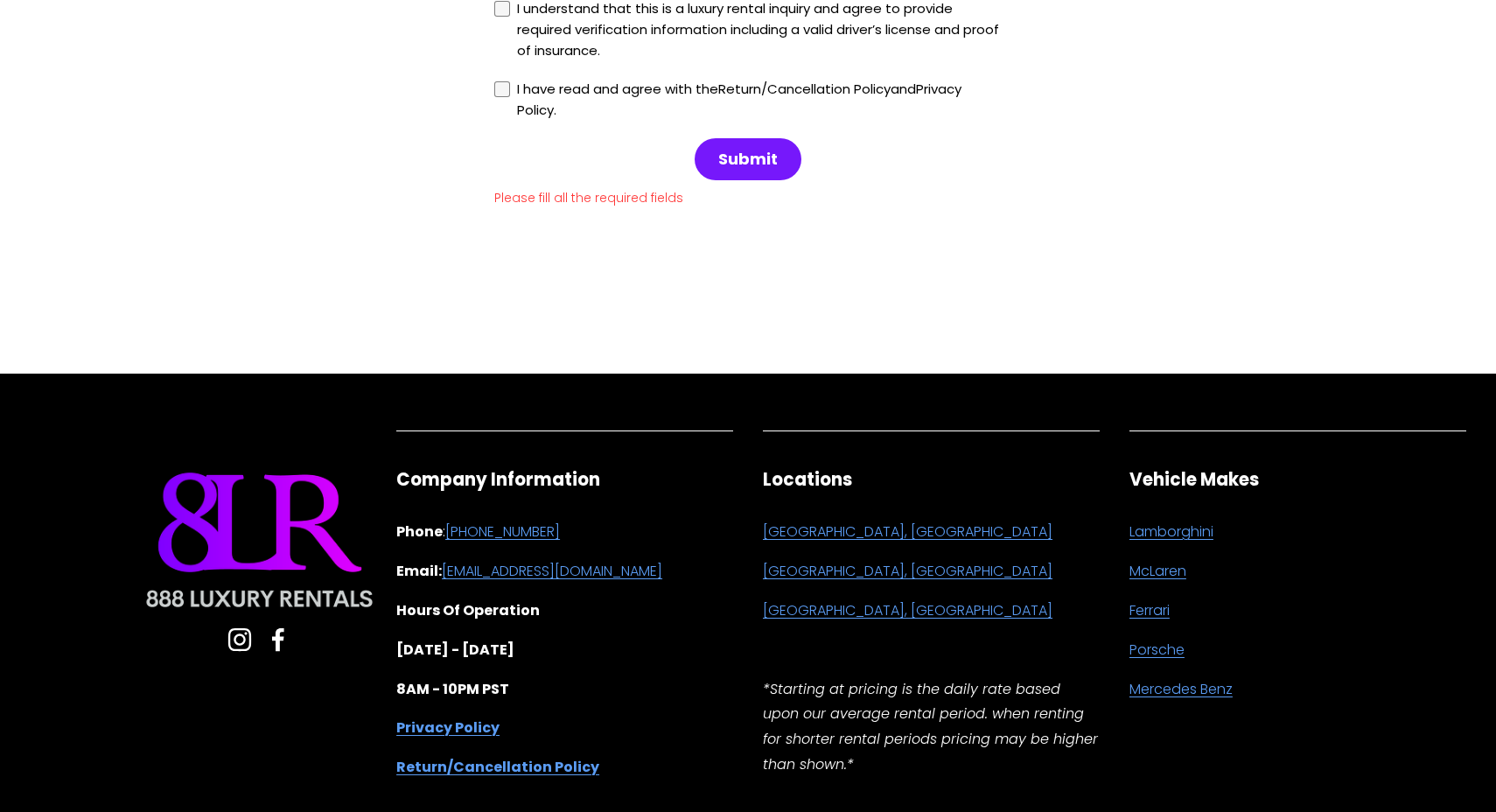
scroll to position [2117, 0]
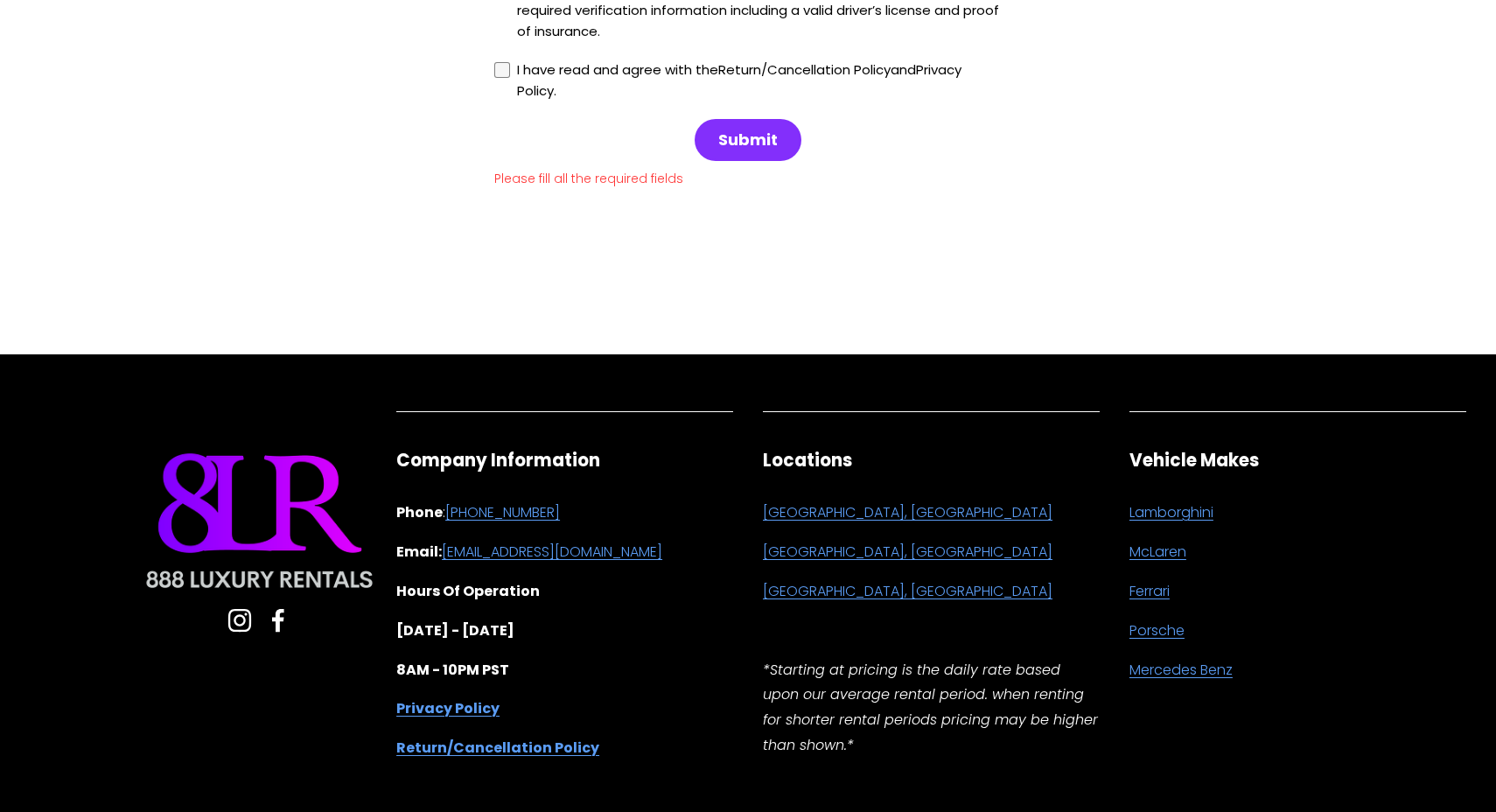
click at [762, 159] on span "Submit" at bounding box center [748, 140] width 103 height 38
click at [742, 151] on span "Submit" at bounding box center [748, 140] width 59 height 21
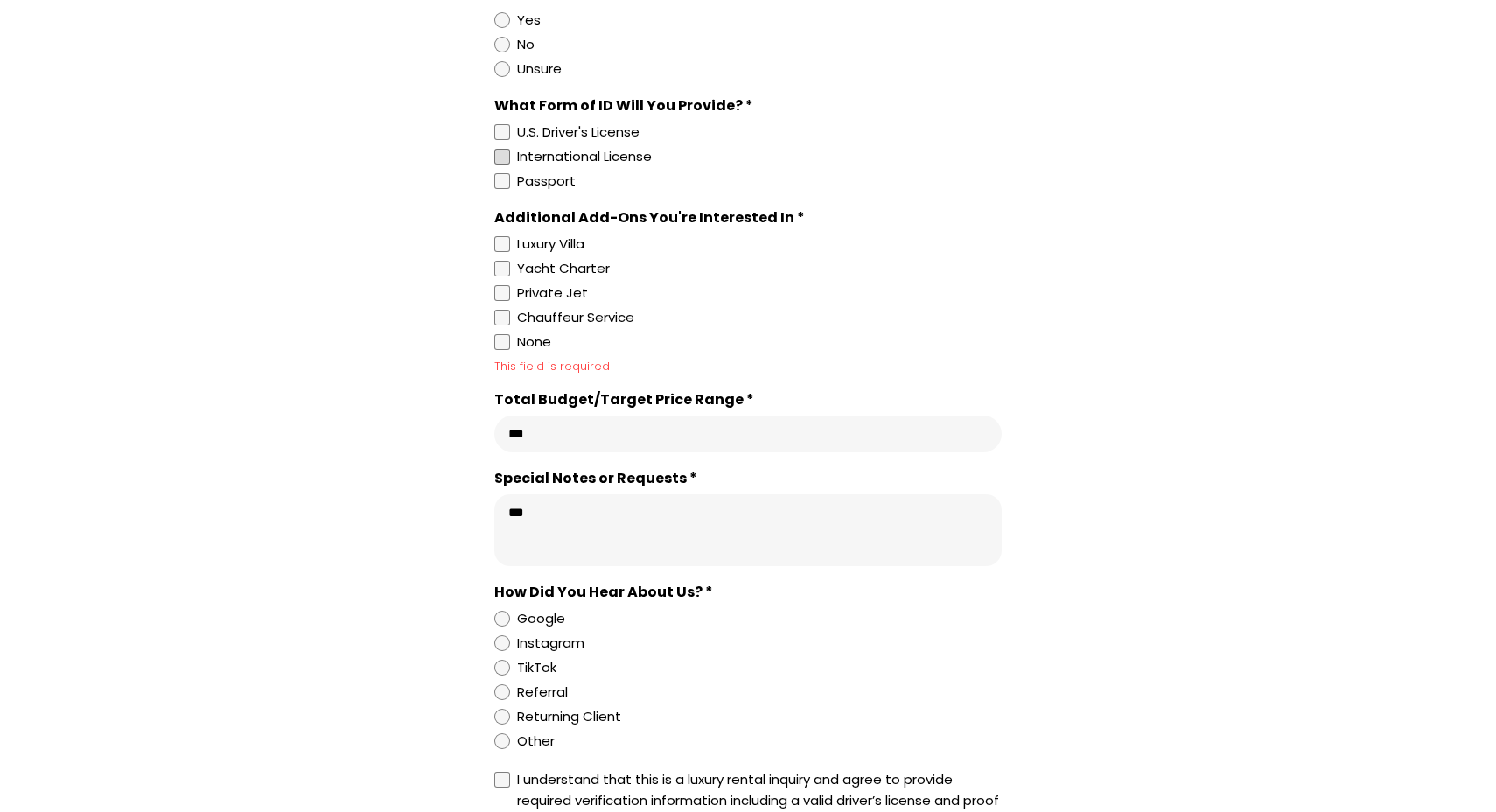
scroll to position [1326, 0]
click at [572, 443] on input "Total Budget/Target Price Range *" at bounding box center [748, 434] width 479 height 17
type input "*"
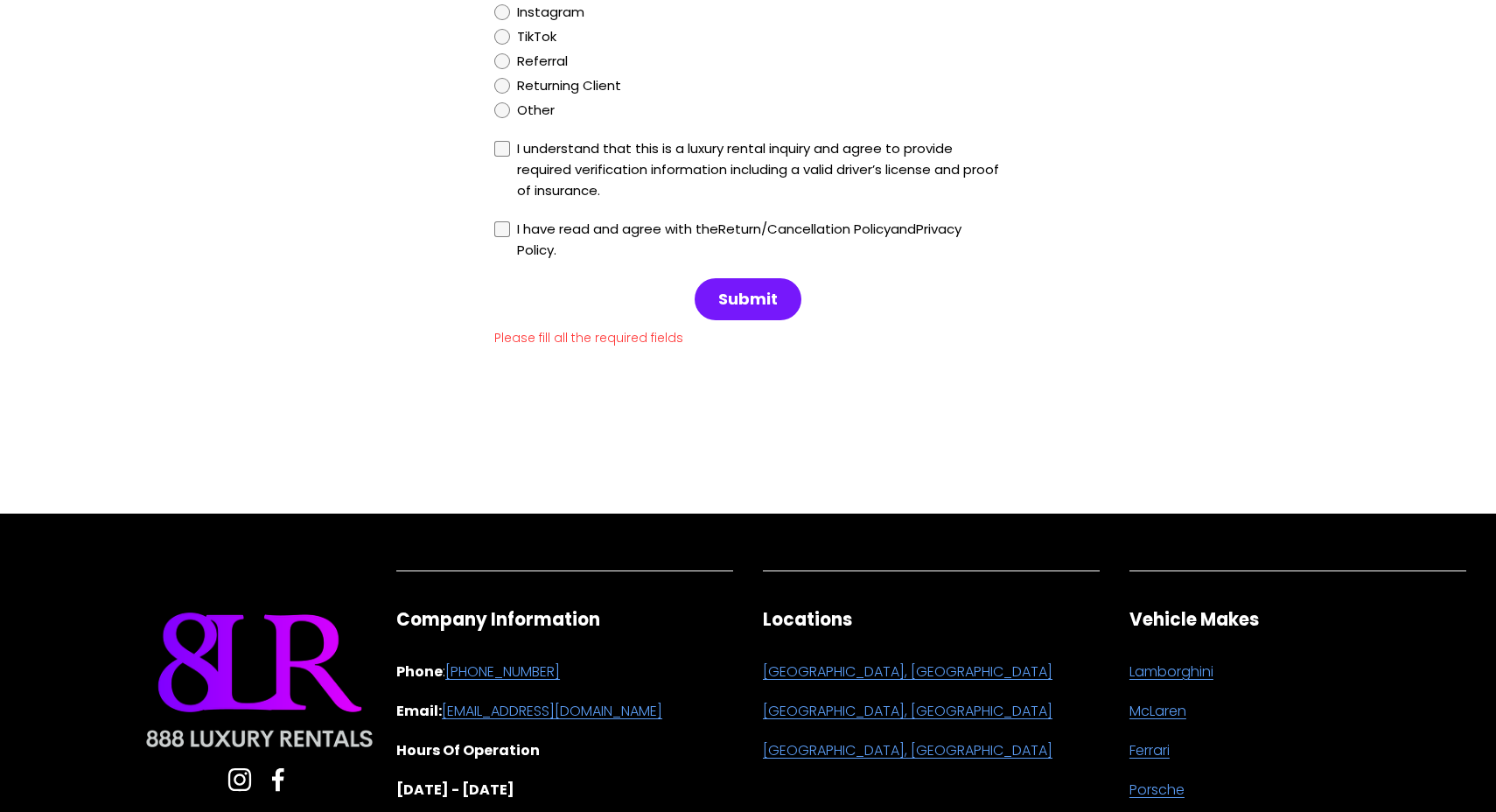
scroll to position [2001, 0]
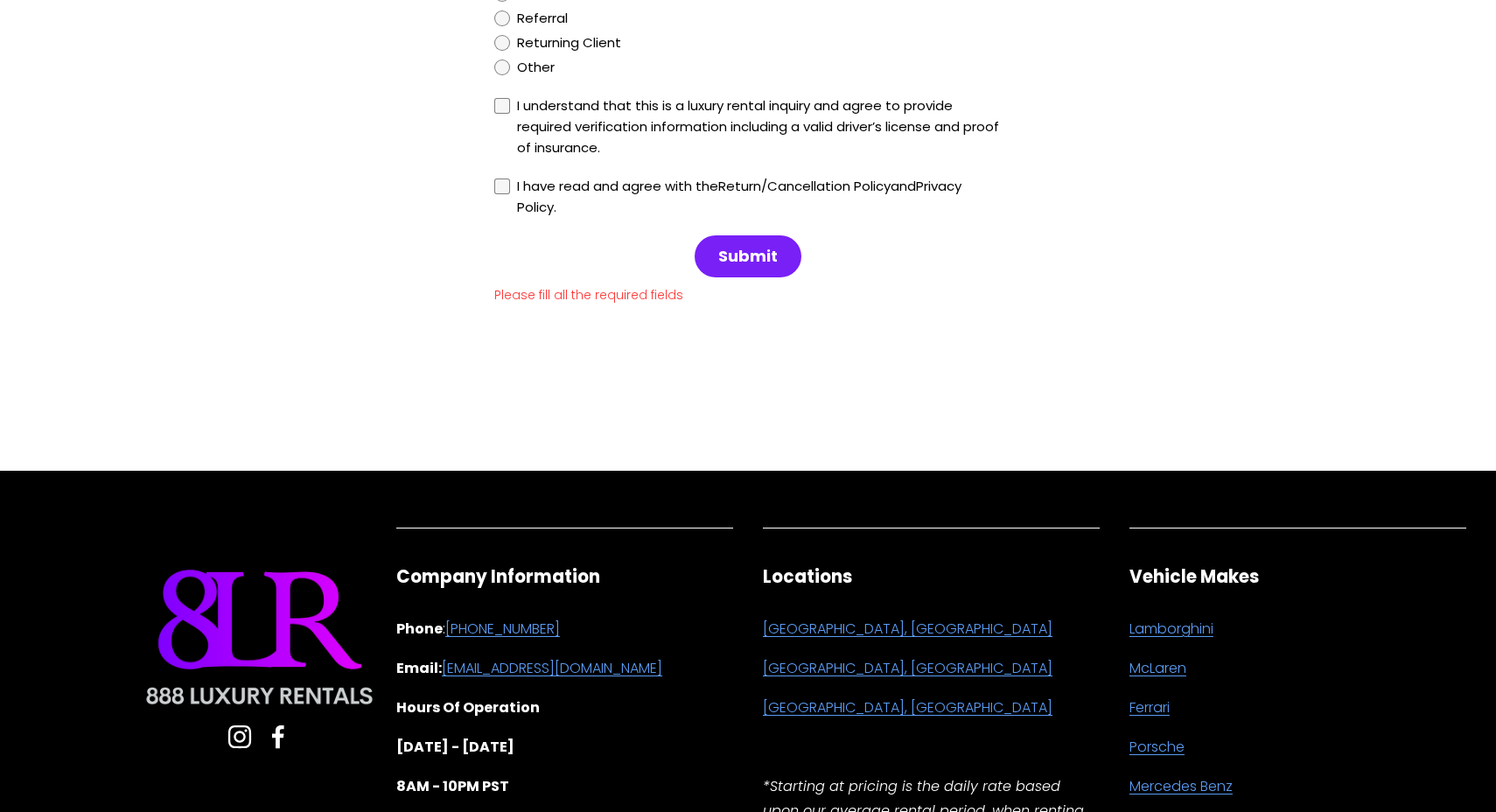
click at [775, 267] on span "Submit" at bounding box center [748, 256] width 59 height 21
click at [752, 267] on span "Submit" at bounding box center [748, 256] width 59 height 21
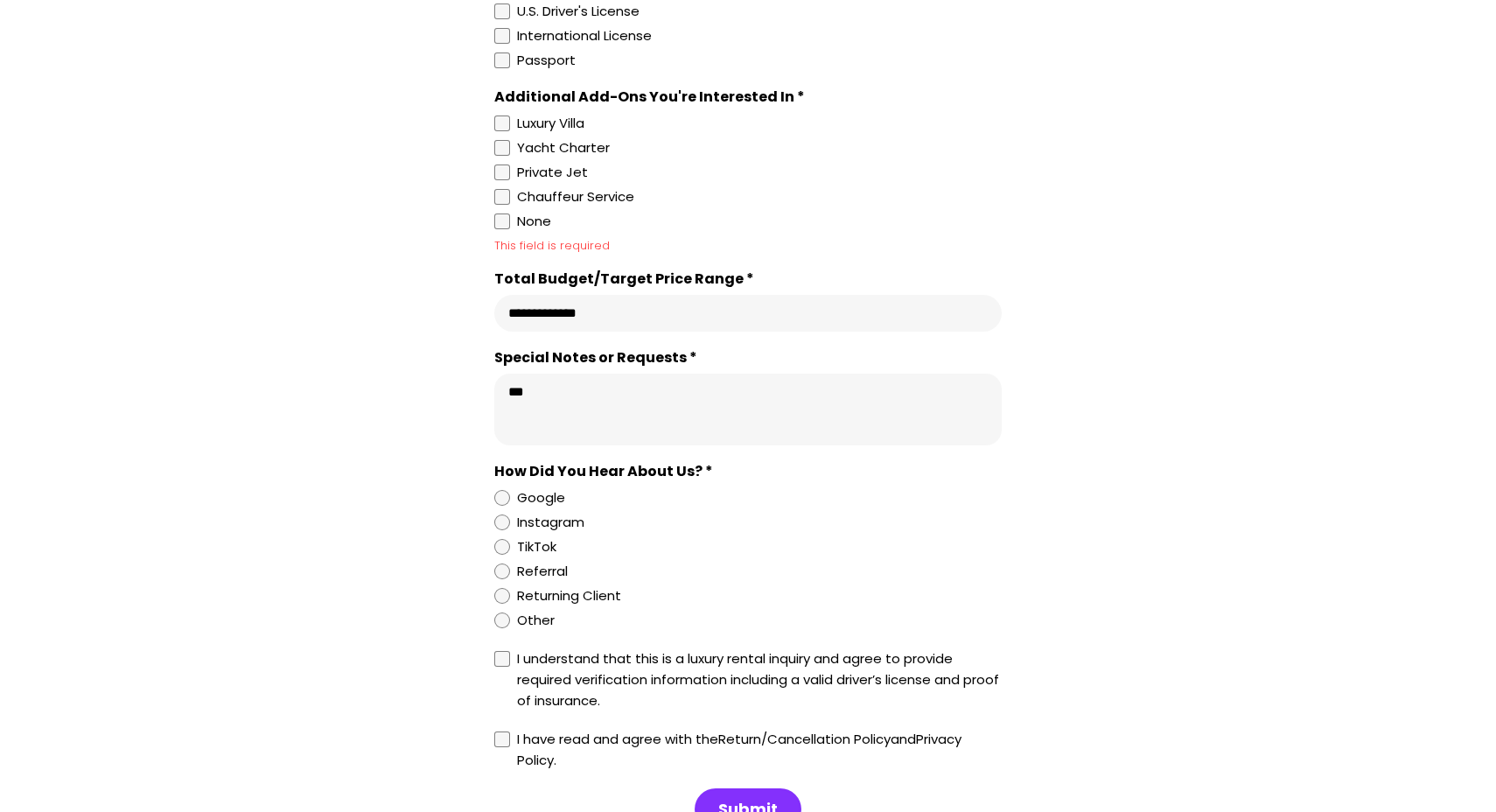
scroll to position [1442, 0]
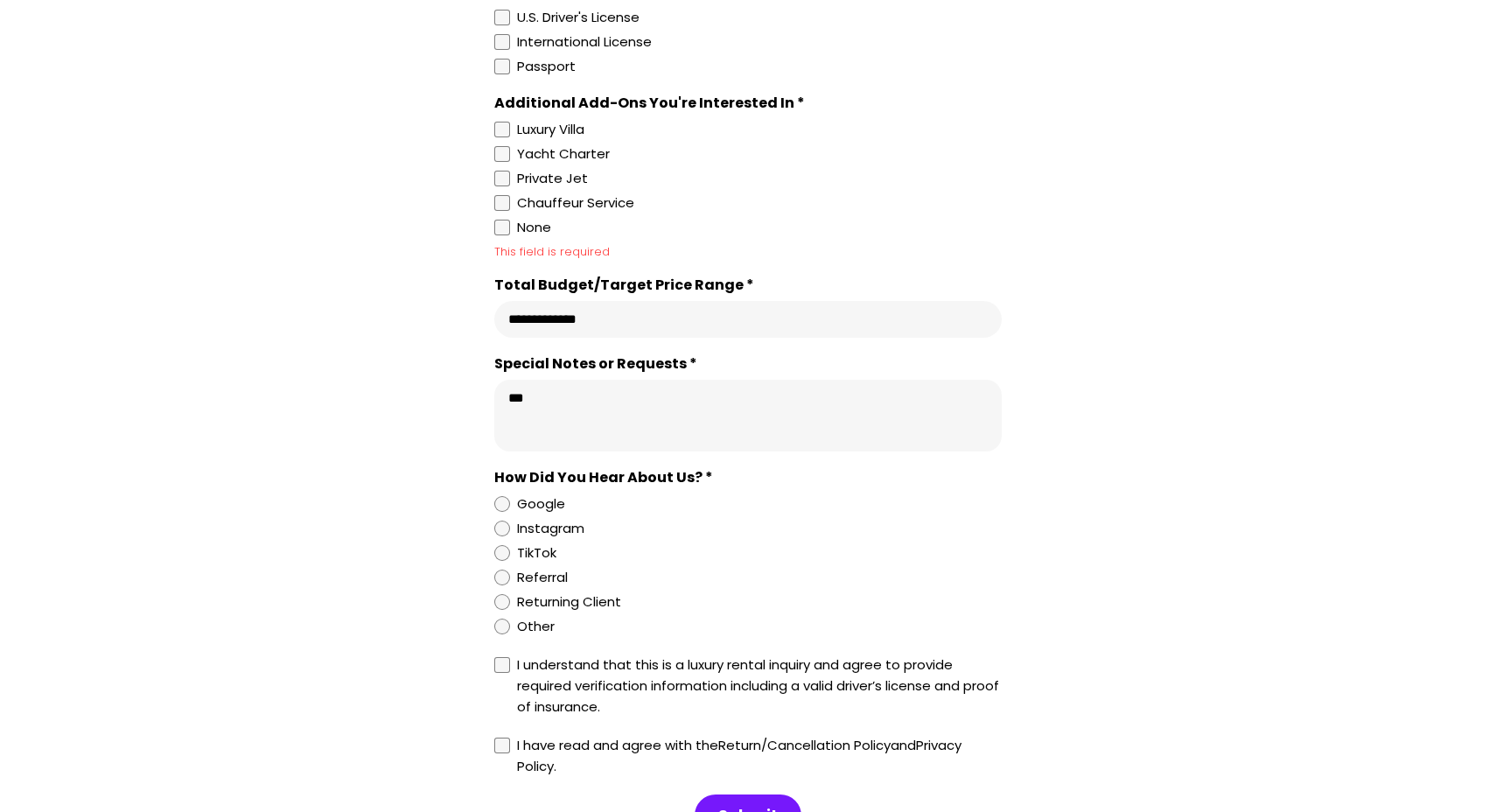
click at [647, 328] on input "Total Budget/Target Price Range *" at bounding box center [748, 319] width 479 height 17
type input "*"
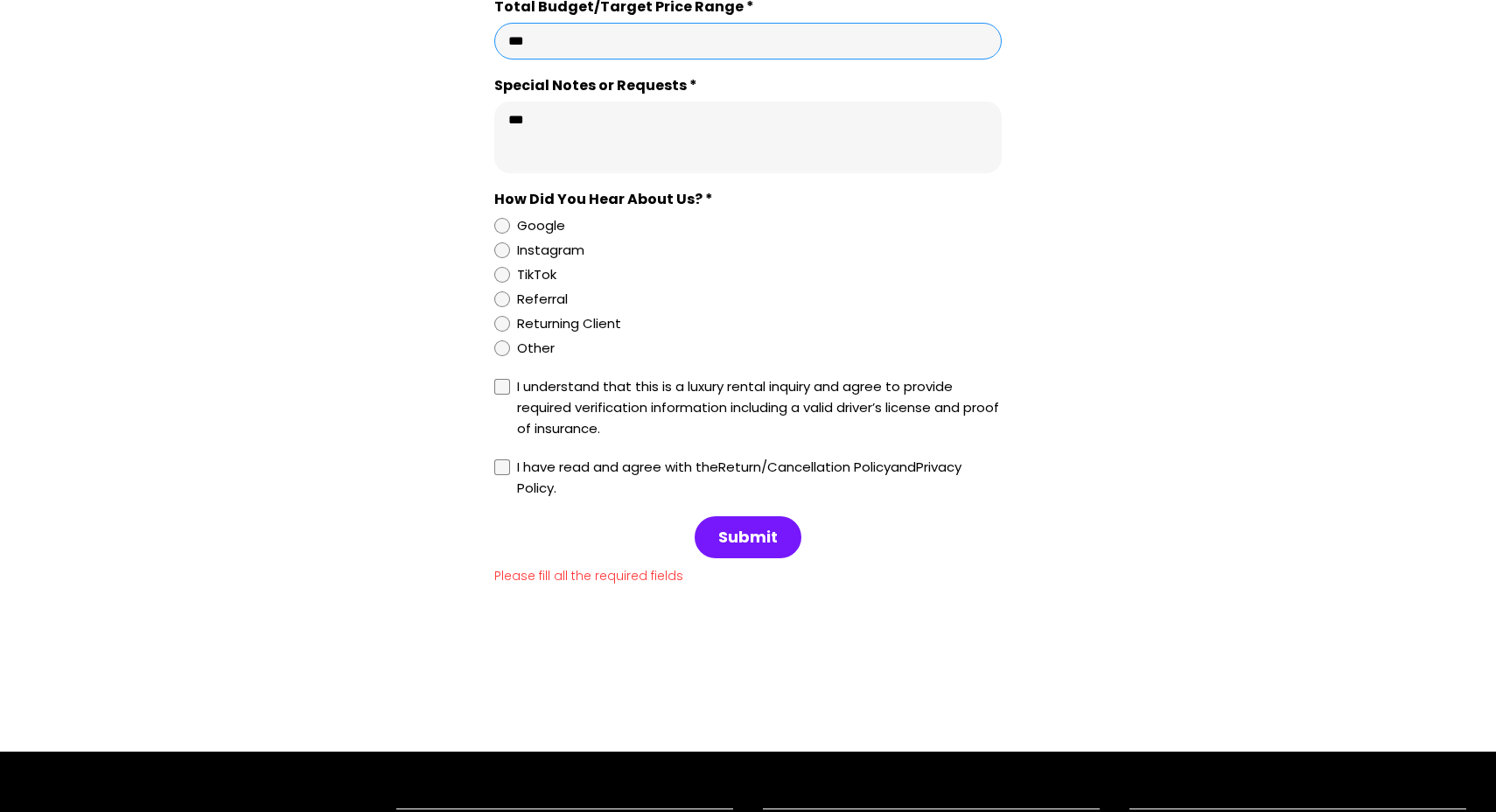
scroll to position [1736, 0]
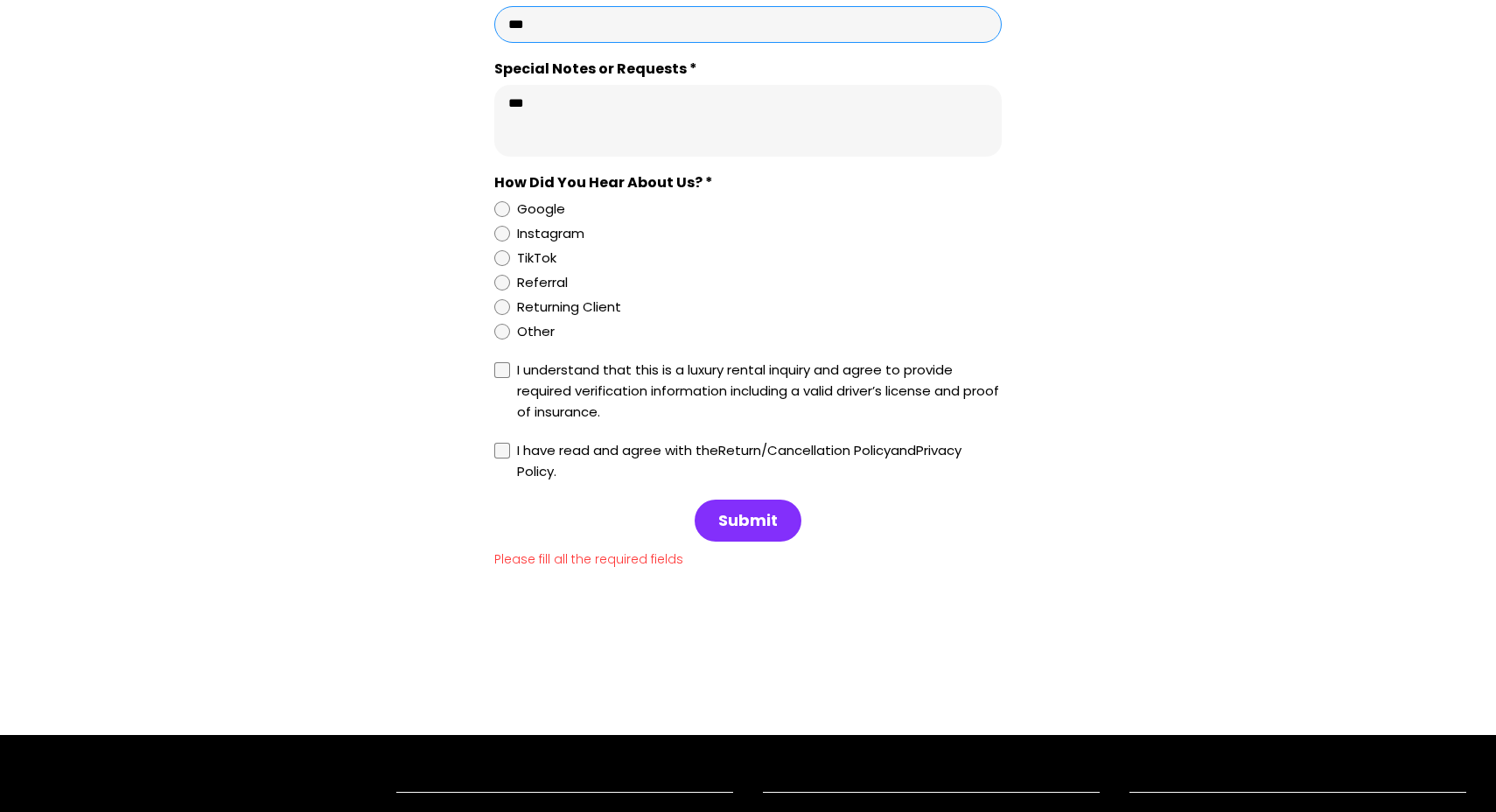
click at [721, 528] on span "Submit" at bounding box center [748, 520] width 59 height 21
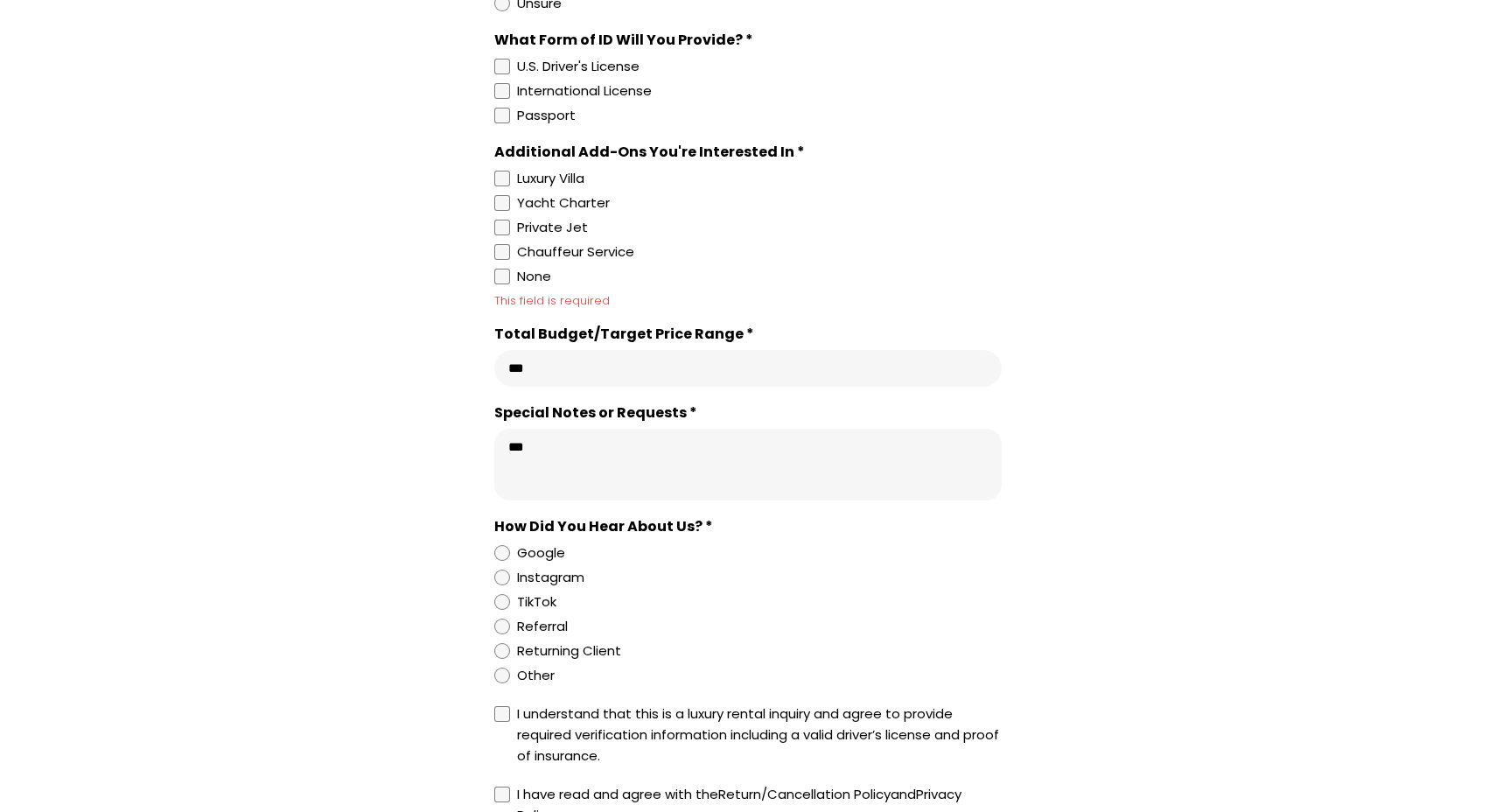
scroll to position [1387, 0]
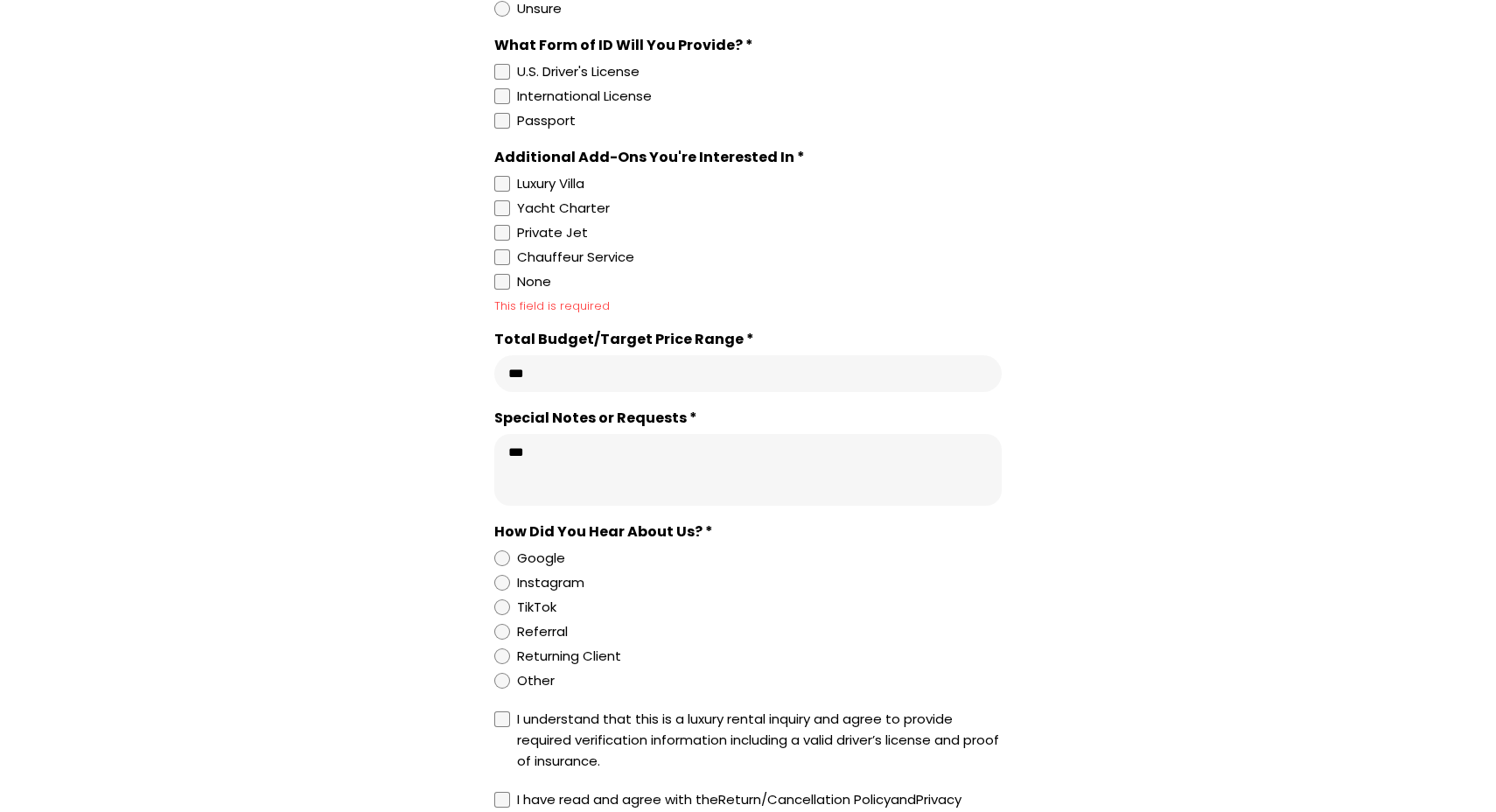
click at [600, 382] on input "Total Budget/Target Price Range *" at bounding box center [748, 373] width 479 height 17
type input "*"
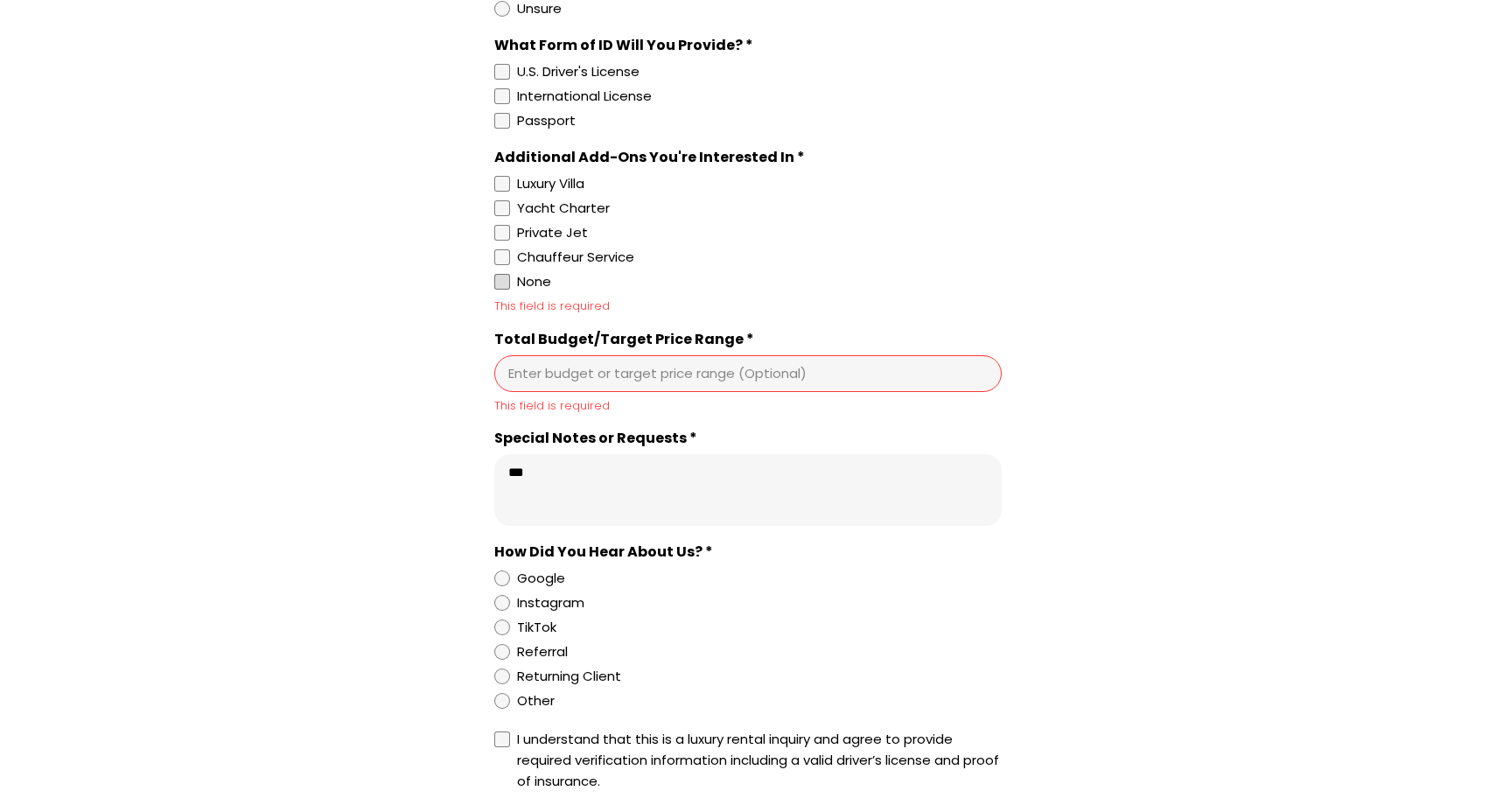
click at [504, 290] on div at bounding box center [502, 281] width 16 height 16
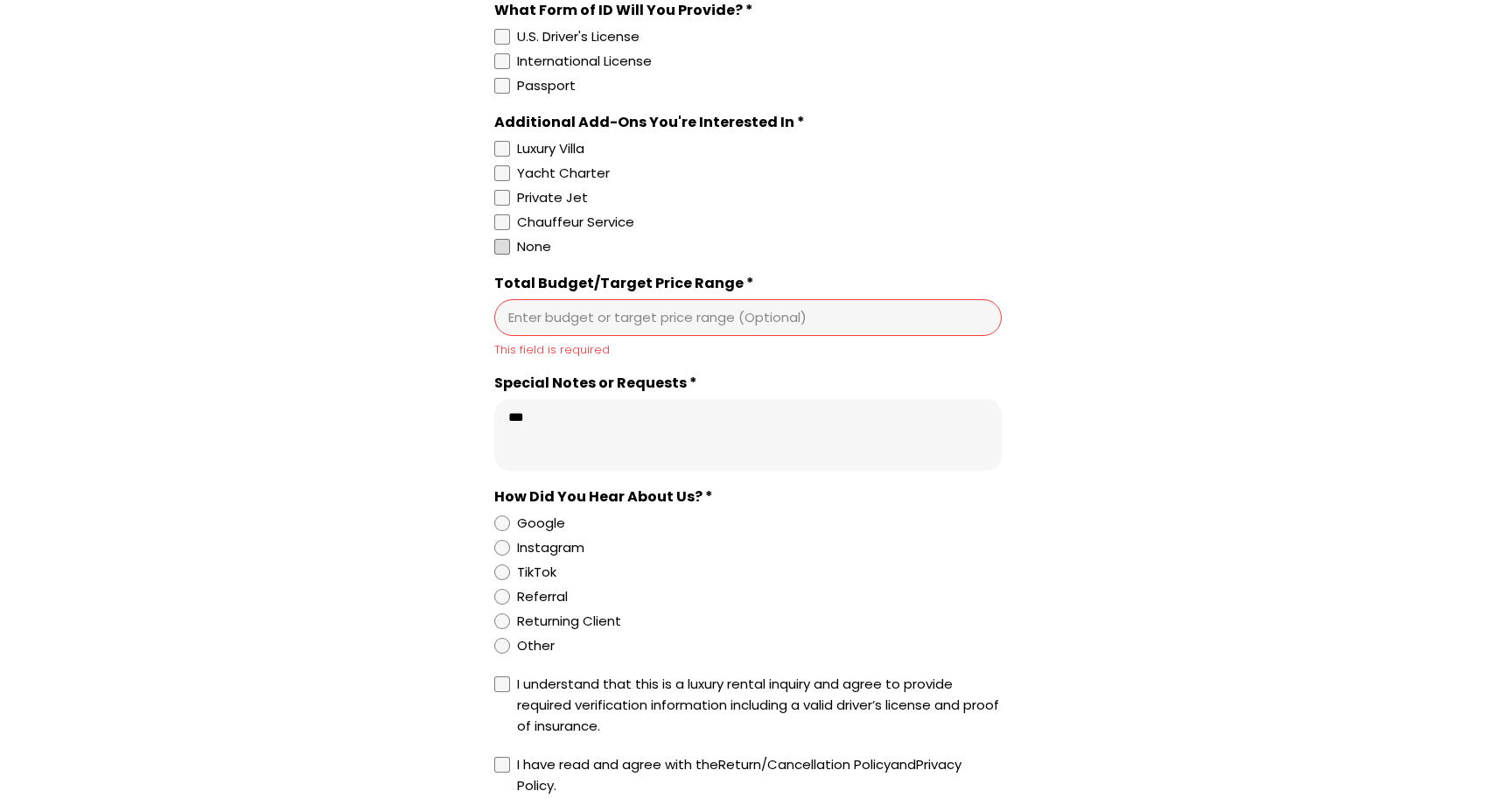
scroll to position [1471, 0]
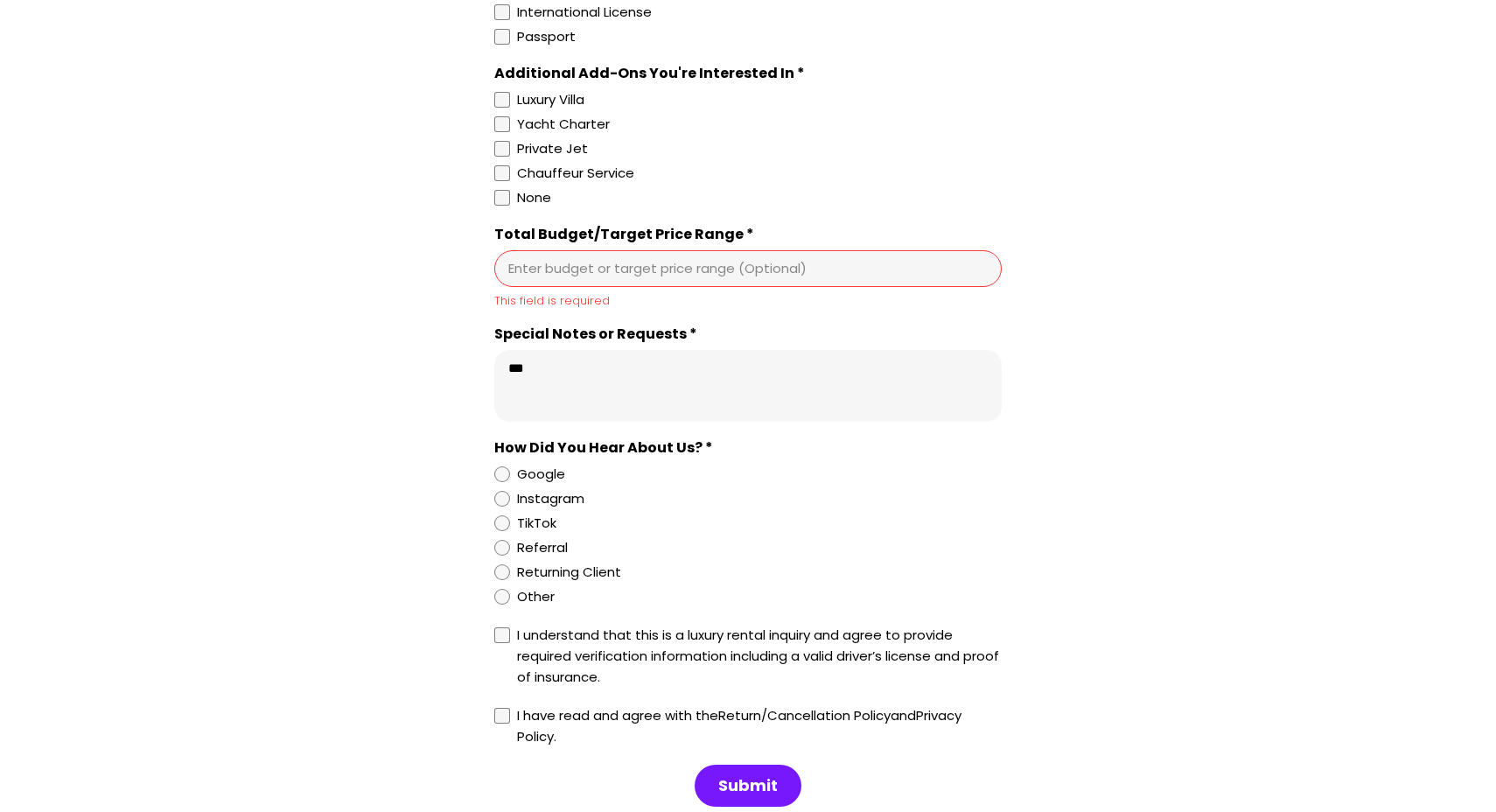
click at [549, 277] on input "Total Budget/Target Price Range *" at bounding box center [748, 268] width 479 height 17
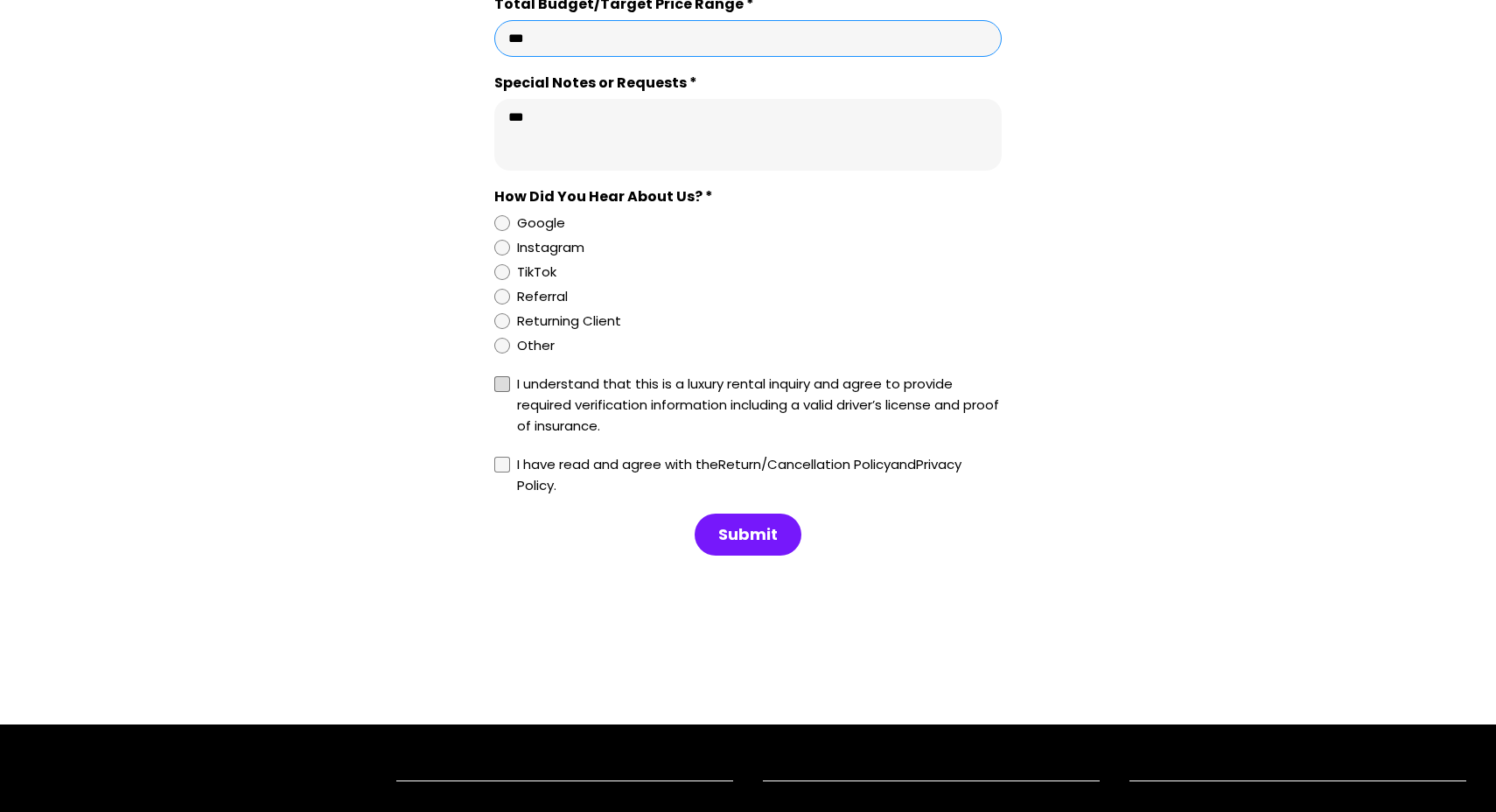
scroll to position [1711, 0]
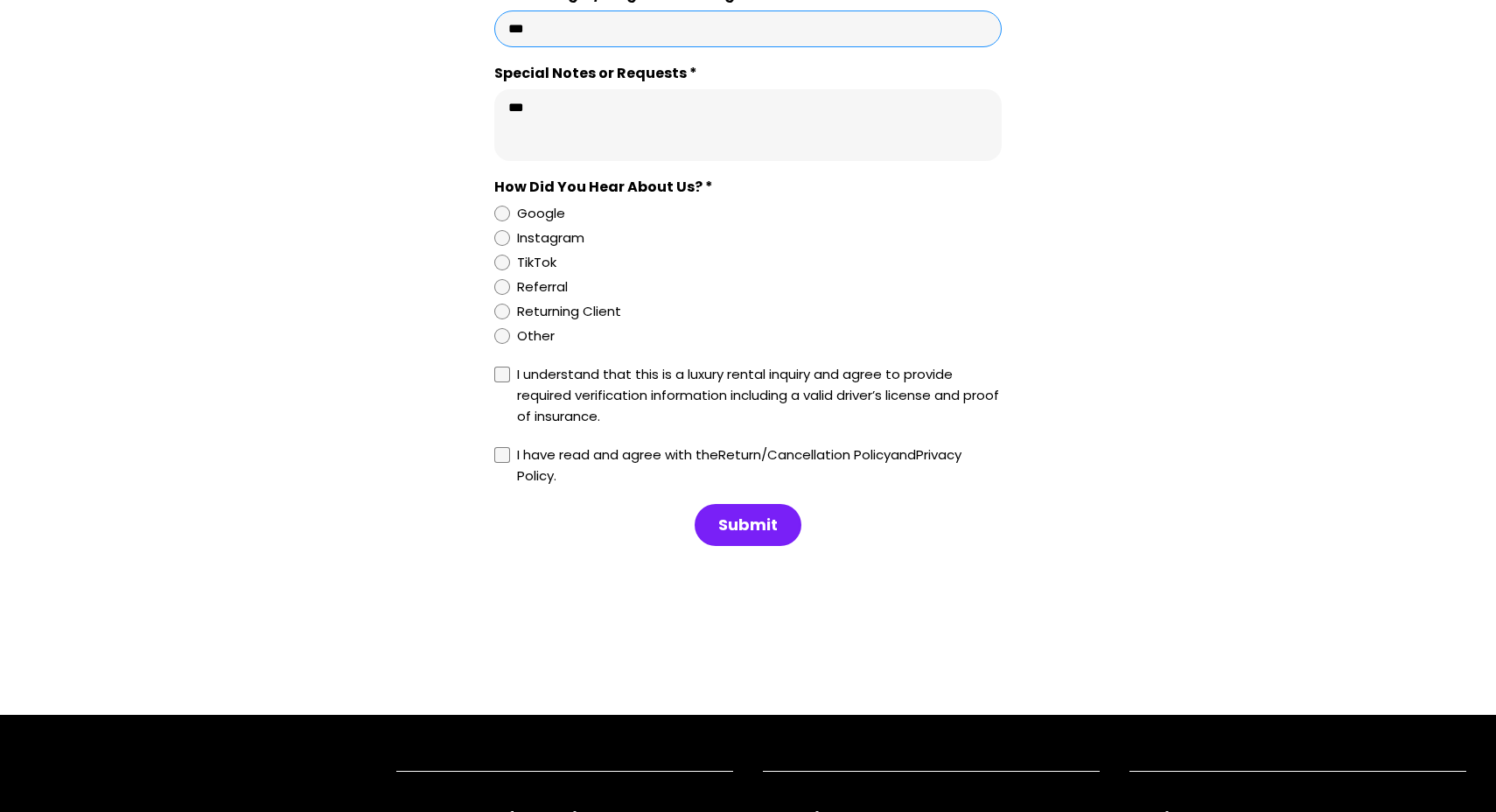
type input "***"
click at [714, 544] on span "Submit" at bounding box center [748, 525] width 103 height 38
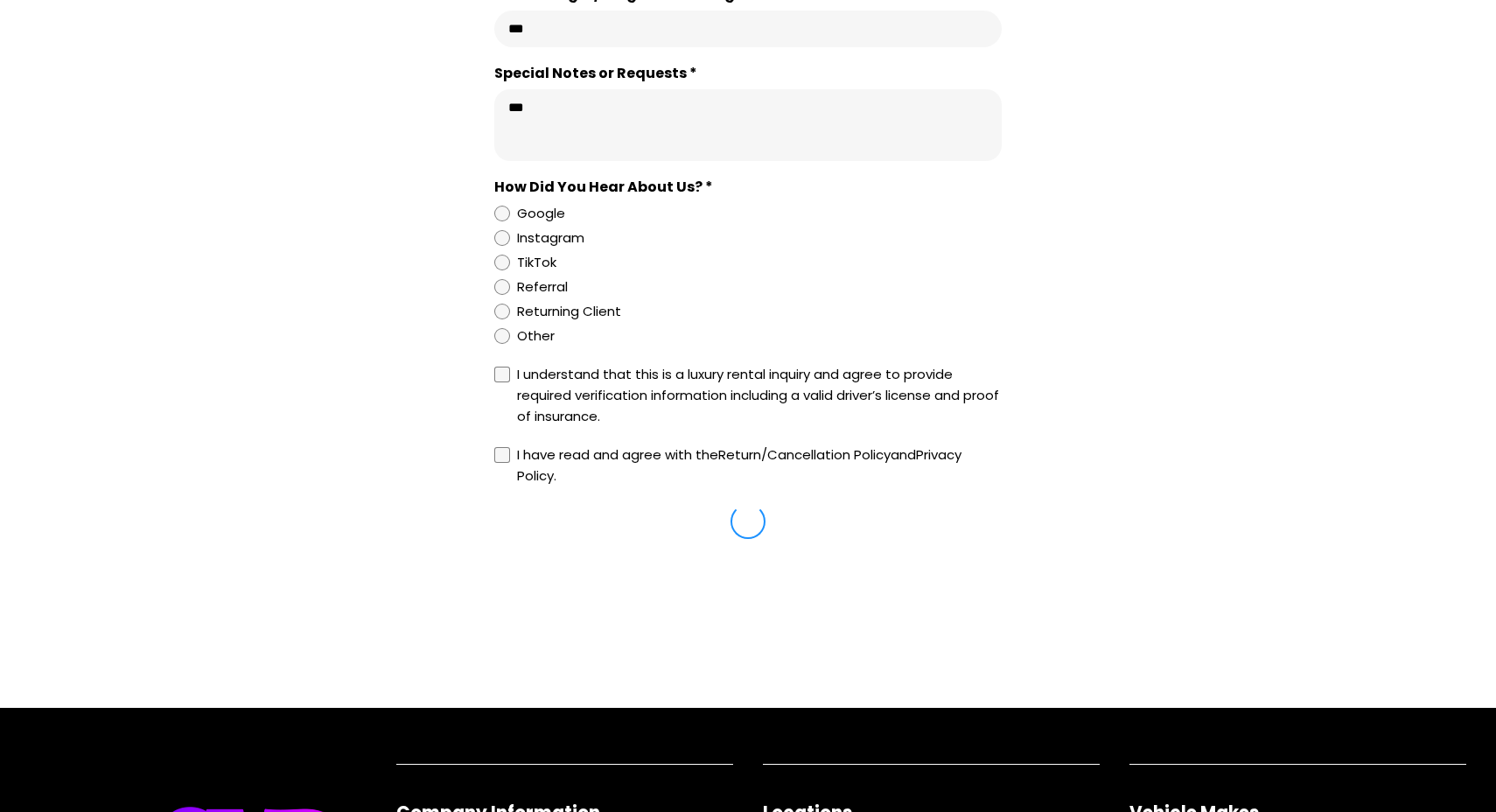
select select "Rental City *"
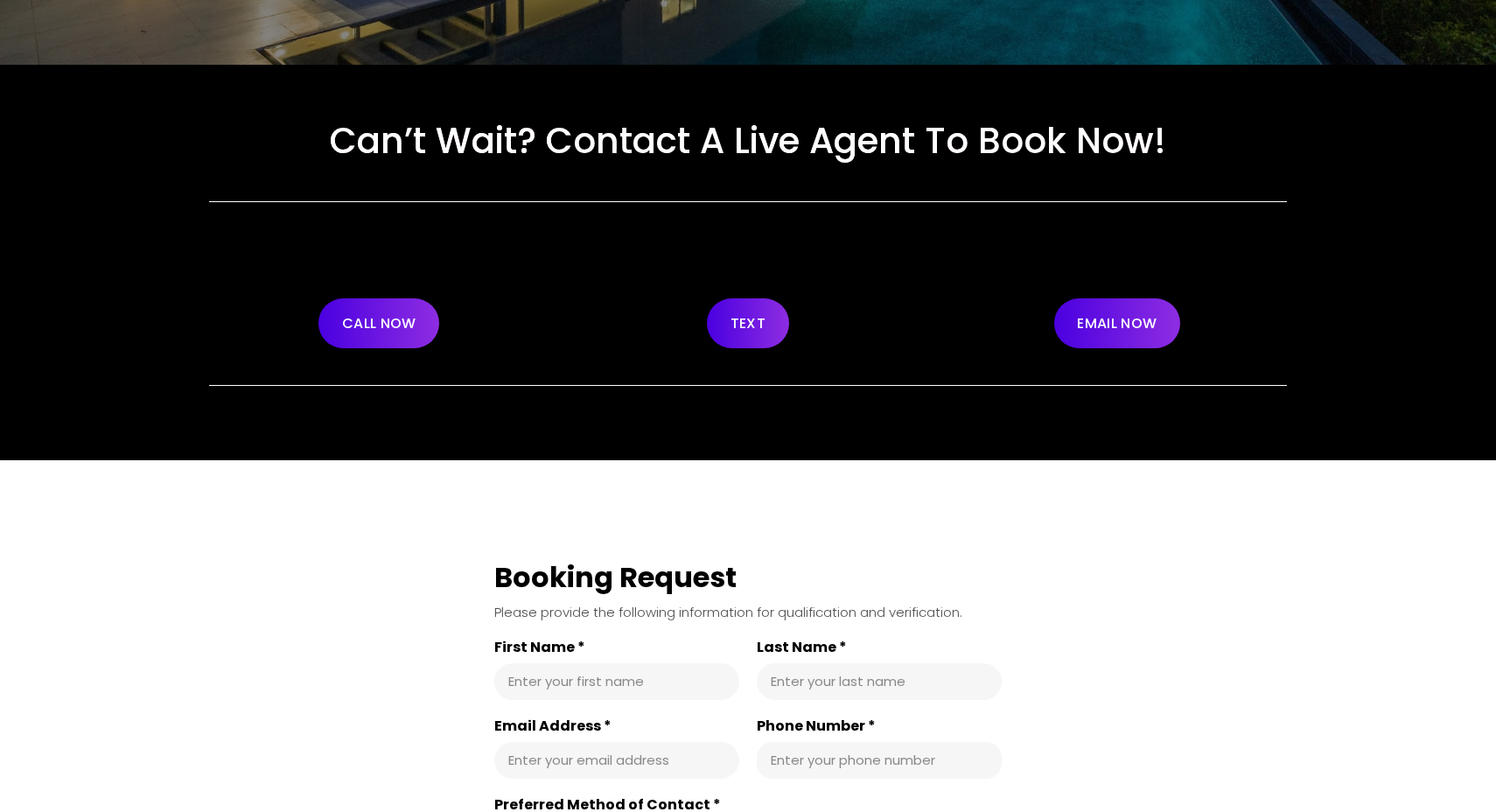
scroll to position [462, 0]
